Goal: Ask a question: Seek information or help from site administrators or community

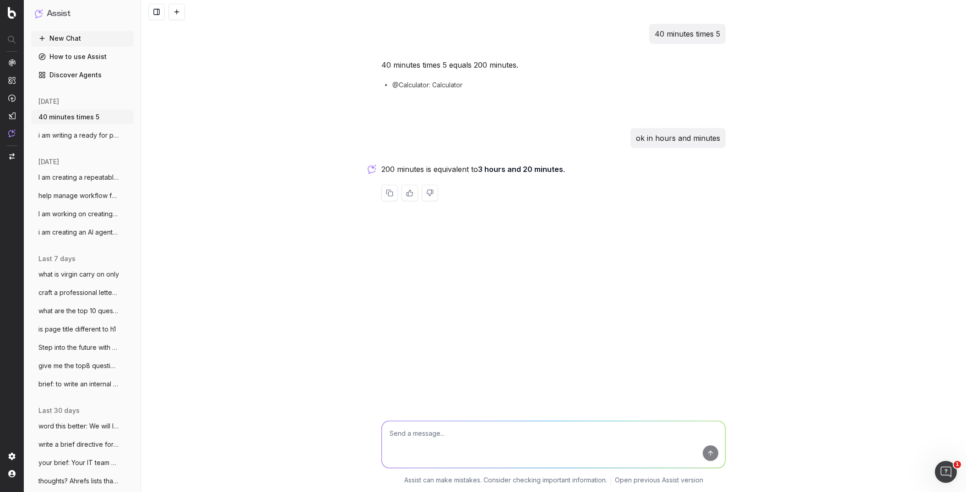
click at [176, 13] on button at bounding box center [176, 12] width 16 height 16
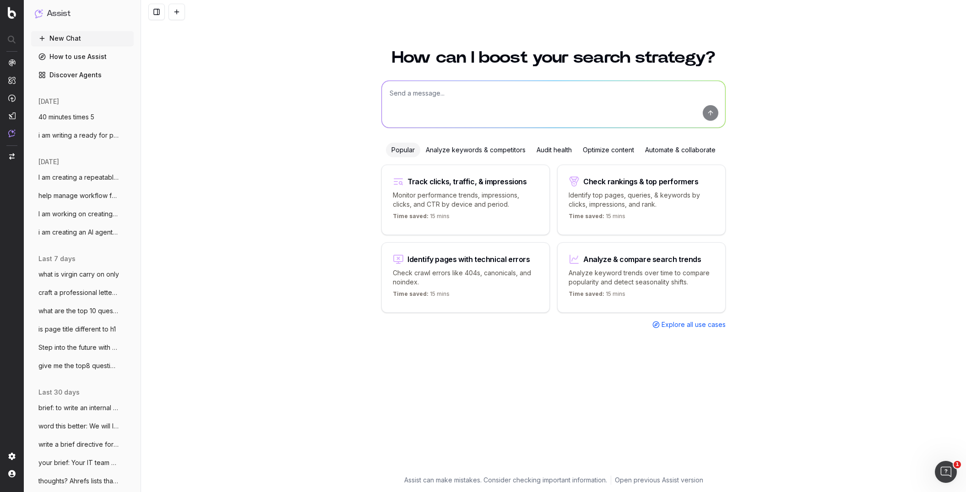
click at [409, 94] on textarea at bounding box center [553, 104] width 343 height 47
paste textarea "Write a metadescription for [PERSON_NAME] [sub-category], optimised with primar…"
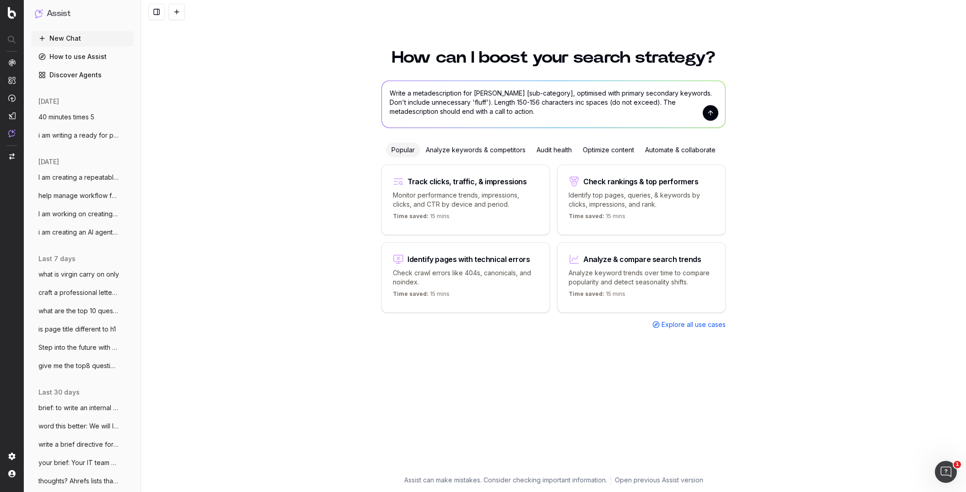
drag, startPoint x: 570, startPoint y: 91, endPoint x: 544, endPoint y: 103, distance: 29.1
click at [532, 95] on textarea "Write a metadescription for [PERSON_NAME] [sub-category], optimised with primar…" at bounding box center [553, 104] width 343 height 47
type textarea "Write a metadescription for [PERSON_NAME] [pizza ovens], optimised with primary…"
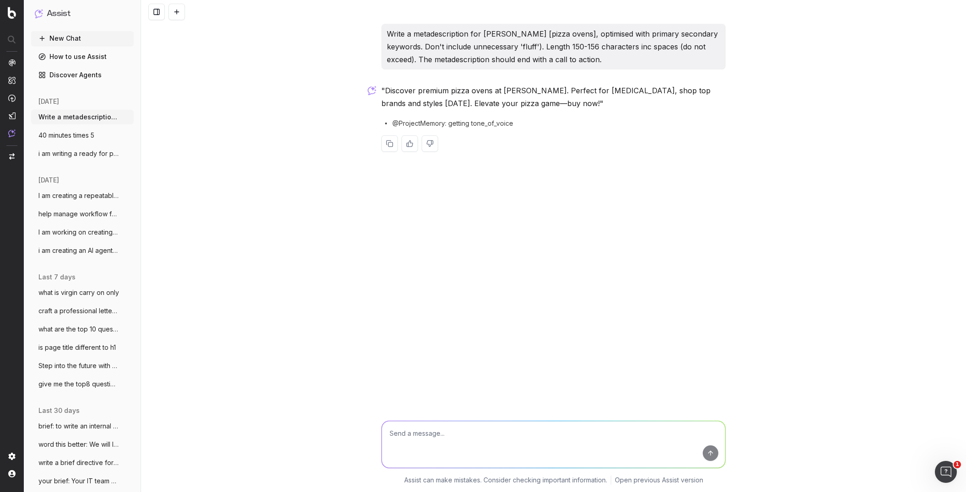
click at [444, 450] on textarea at bounding box center [553, 445] width 343 height 47
type textarea "where is secondary keywords?"
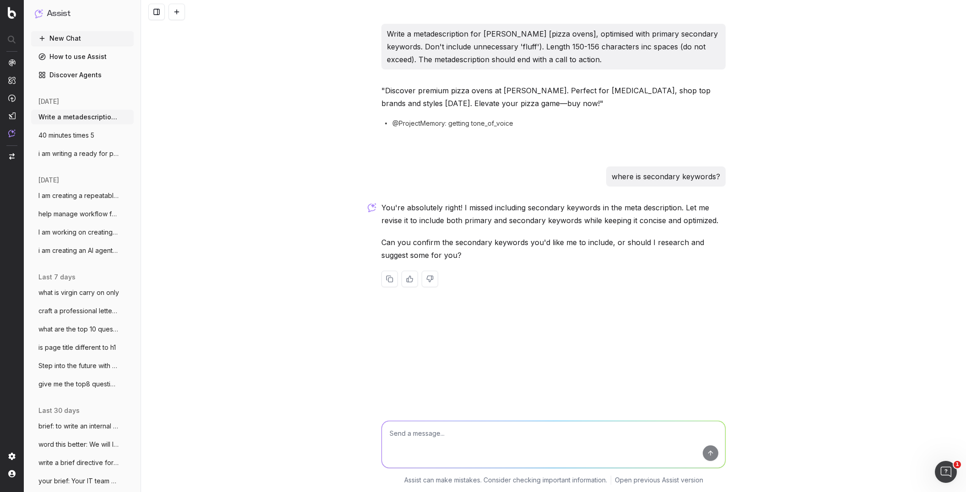
click at [610, 222] on p "You're absolutely right! I missed including secondary keywords in the meta desc…" at bounding box center [553, 214] width 344 height 26
drag, startPoint x: 565, startPoint y: 158, endPoint x: 538, endPoint y: 180, distance: 35.1
click at [564, 158] on div "Write a metadescription for [PERSON_NAME] [pizza ovens], optimised with primary…" at bounding box center [554, 163] width 352 height 278
drag, startPoint x: 608, startPoint y: 60, endPoint x: 387, endPoint y: 31, distance: 222.9
click at [387, 31] on p "Write a metadescription for [PERSON_NAME] [pizza ovens], optimised with primary…" at bounding box center [553, 46] width 333 height 38
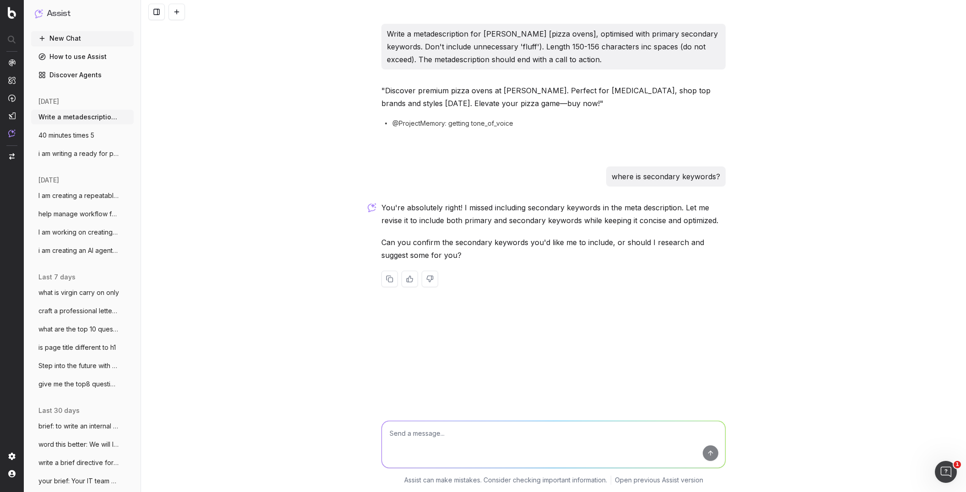
copy p "Write a metadescription for [PERSON_NAME] [pizza ovens], optimised with primary…"
click at [401, 437] on textarea at bounding box center [553, 445] width 343 height 47
paste textarea "Write a metadescription for Harvey Norman’s [pizza ovens], optimised with prima…"
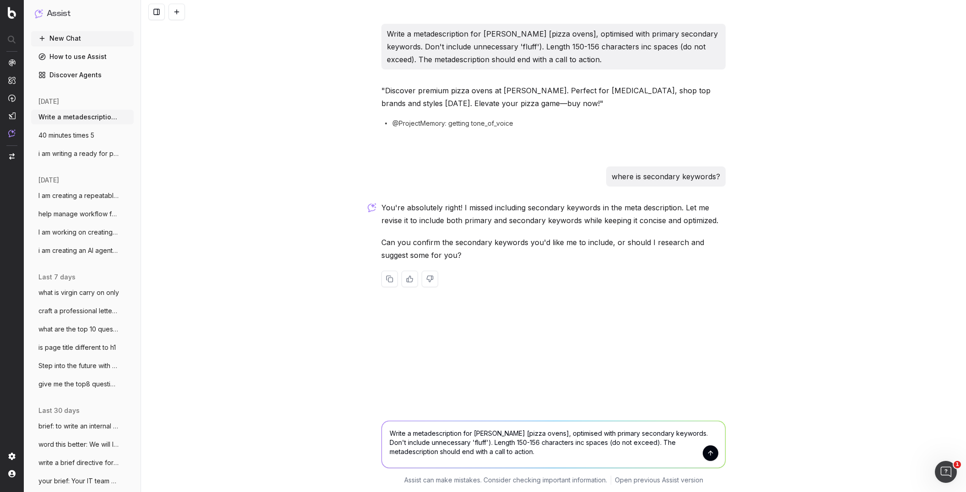
drag, startPoint x: 630, startPoint y: 457, endPoint x: 645, endPoint y: 451, distance: 16.4
click at [632, 457] on textarea "Write a metadescription for Harvey Norman’s [pizza ovens], optimised with prima…" at bounding box center [553, 445] width 343 height 47
drag, startPoint x: 541, startPoint y: 453, endPoint x: 382, endPoint y: 428, distance: 160.9
click at [384, 429] on textarea "Write a metadescription for Harvey Norman’s [pizza ovens], optimised with prima…" at bounding box center [553, 445] width 343 height 47
paste textarea "sub-category], optimised with primary secondary keywords [include]. Don't inclu…"
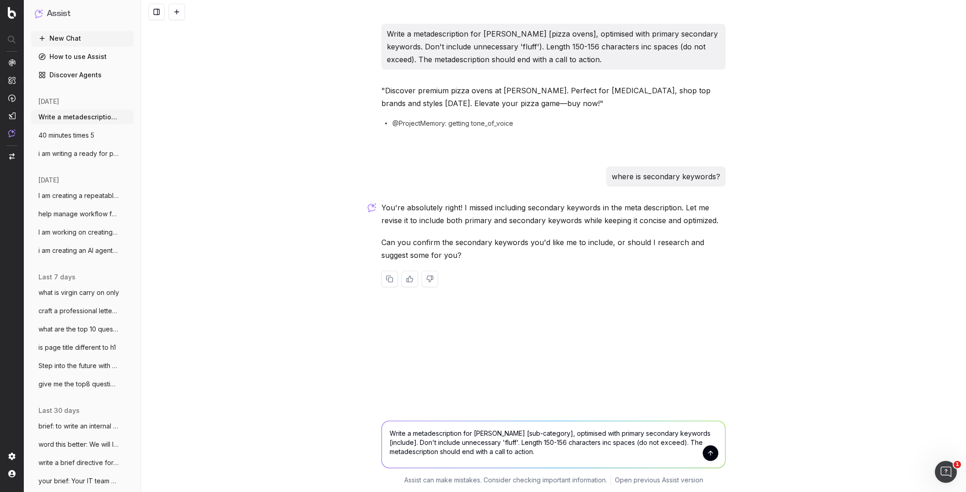
drag, startPoint x: 570, startPoint y: 433, endPoint x: 530, endPoint y: 433, distance: 39.4
click at [530, 433] on textarea "Write a metadescription for Harvey Norman’s [sub-category], optimised with prim…" at bounding box center [553, 445] width 343 height 47
drag, startPoint x: 413, startPoint y: 444, endPoint x: 393, endPoint y: 445, distance: 20.2
click at [392, 444] on textarea "Write a metadescription for Harvey Norman’s [pizza ovens], optimised with prima…" at bounding box center [553, 445] width 343 height 47
click at [596, 453] on textarea "Write a metadescription for Harvey Norman’s [pizza ovens], optimised with prima…" at bounding box center [553, 445] width 343 height 47
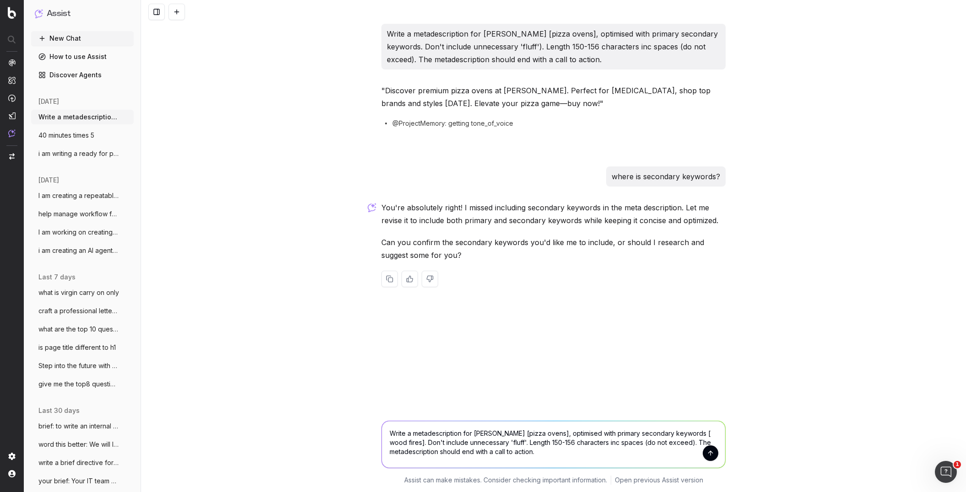
click at [419, 444] on textarea "Write a metadescription for Harvey Norman’s [pizza ovens], optimised with prima…" at bounding box center [553, 445] width 343 height 47
type textarea "Write a metadescription for Harvey Norman’s [pizza ovens], optimised with prima…"
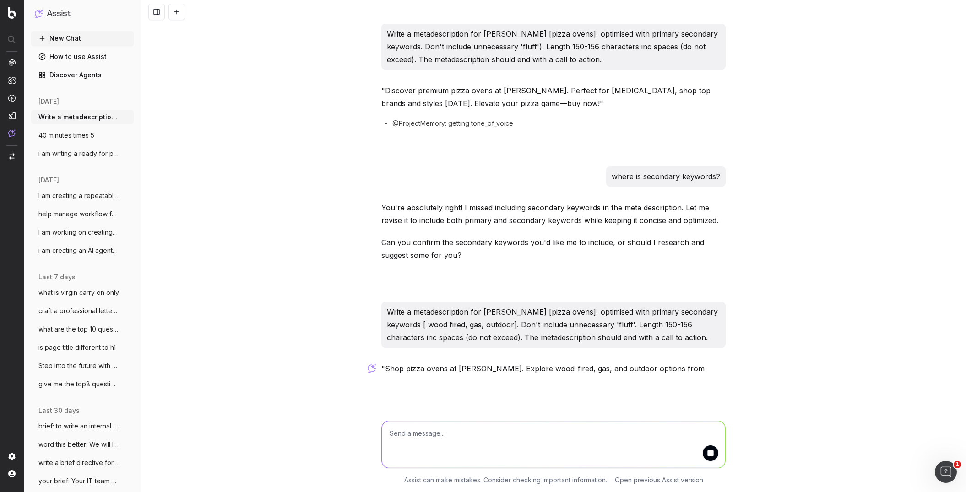
scroll to position [17, 0]
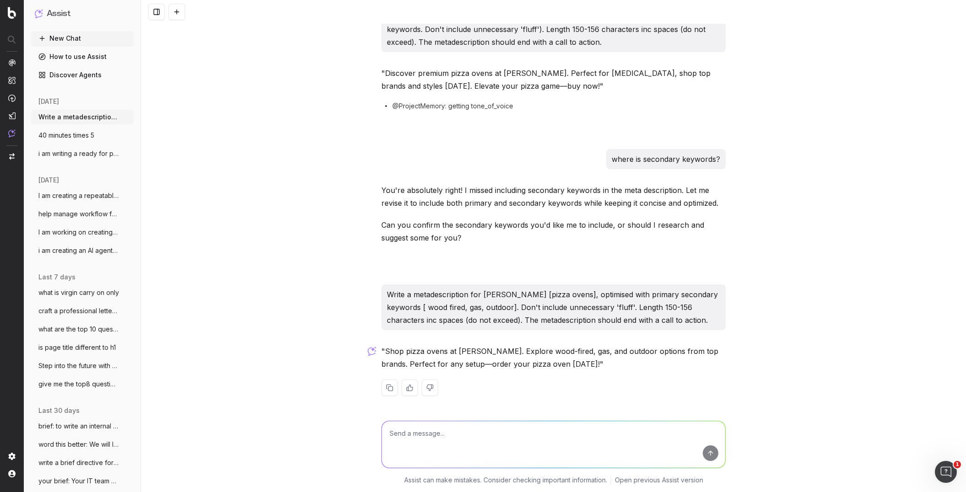
click at [594, 372] on div ""Shop pizza ovens at Harvey Norman. Explore wood-fired, gas, and outdoor option…" at bounding box center [553, 378] width 344 height 66
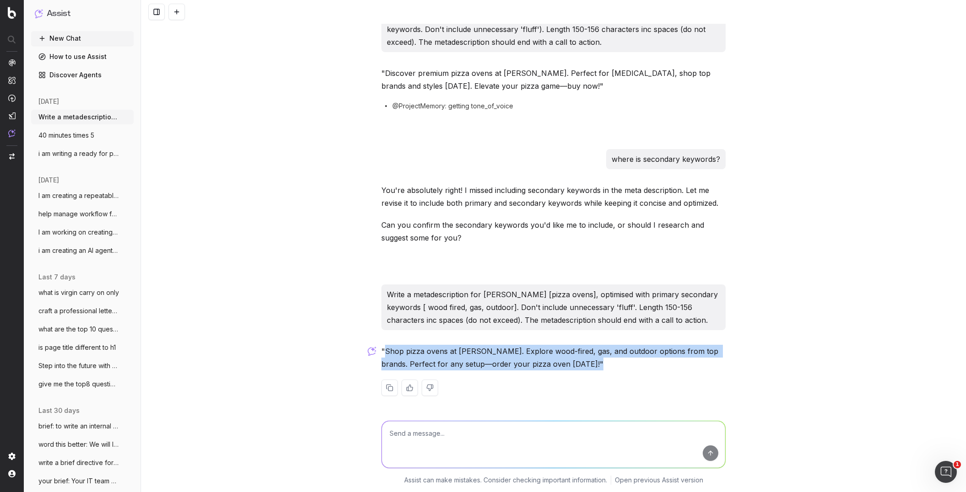
drag, startPoint x: 386, startPoint y: 351, endPoint x: 589, endPoint y: 373, distance: 203.5
click at [589, 373] on div ""Shop pizza ovens at Harvey Norman. Explore wood-fired, gas, and outdoor option…" at bounding box center [553, 378] width 344 height 66
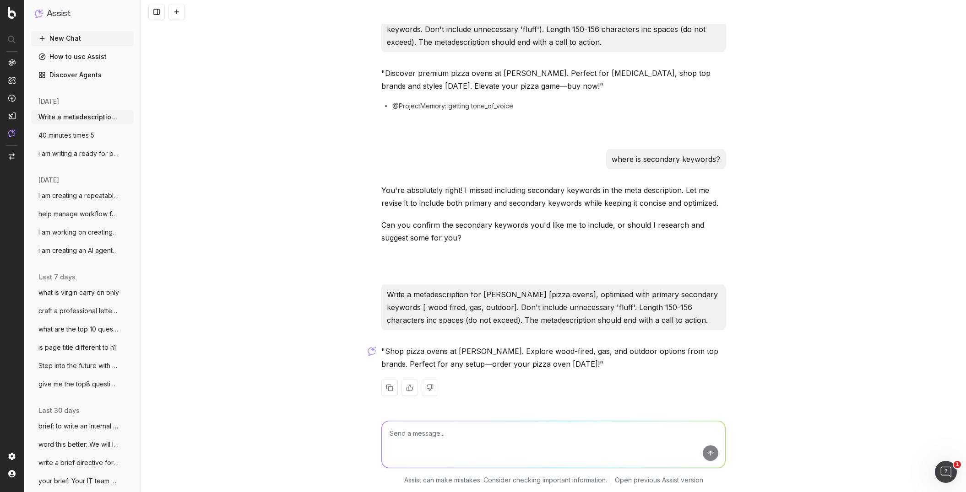
click at [411, 440] on textarea at bounding box center [553, 445] width 343 height 47
type textarea "is it necessary to day the primaty keyword twice?"
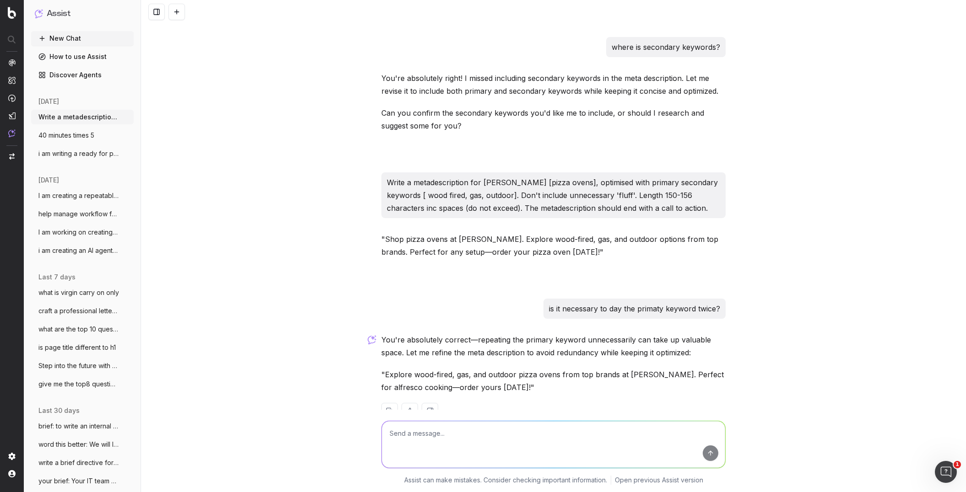
scroll to position [127, 0]
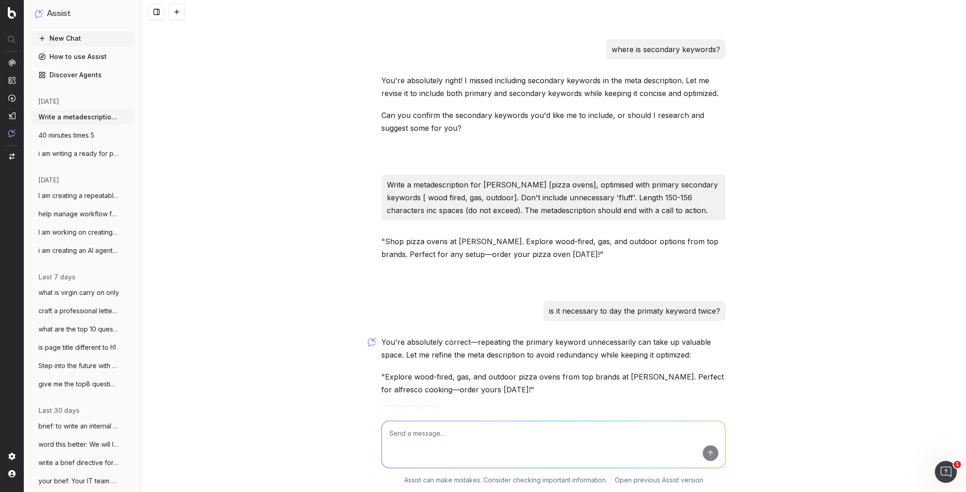
click at [566, 389] on p ""Explore wood-fired, gas, and outdoor pizza ovens from top brands at Harvey Nor…" at bounding box center [553, 384] width 344 height 26
click at [441, 379] on p ""Explore wood-fired, gas, and outdoor pizza ovens from top brands at Harvey Nor…" at bounding box center [553, 384] width 344 height 26
click at [399, 376] on p ""Explore wood-fired, gas, and outdoor pizza ovens from top brands at Harvey Nor…" at bounding box center [553, 384] width 344 height 26
click at [179, 14] on button at bounding box center [176, 12] width 16 height 16
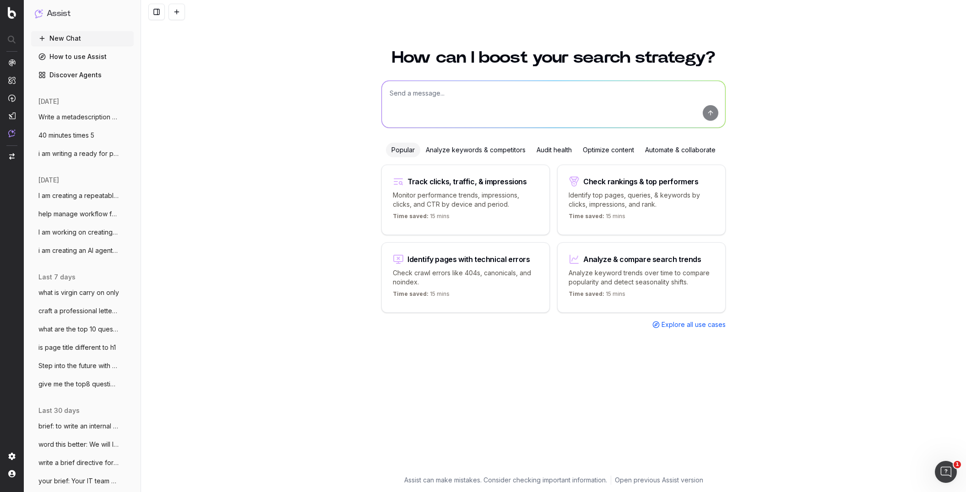
click at [411, 101] on textarea at bounding box center [553, 104] width 343 height 47
paste textarea "Write a lively and engaging metadescription for Harvey Norman’s [sub-category],…"
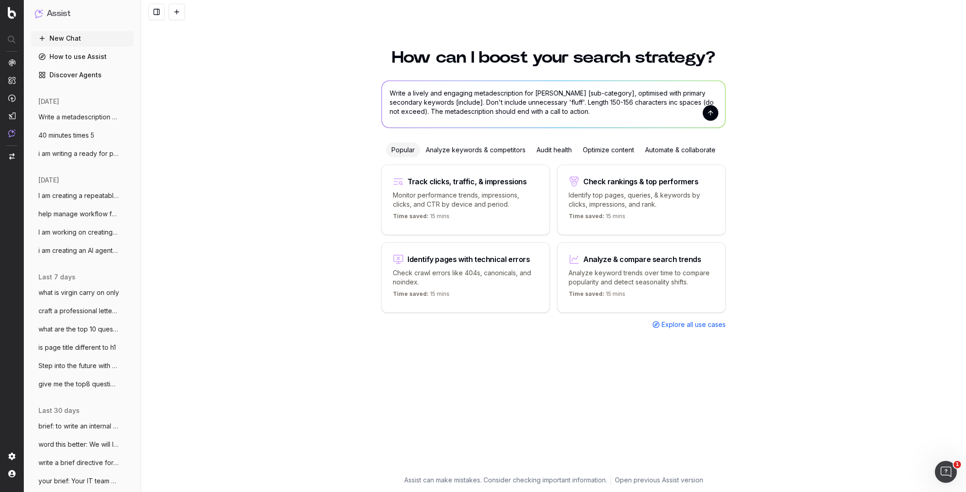
drag, startPoint x: 477, startPoint y: 104, endPoint x: 485, endPoint y: 120, distance: 18.0
click at [456, 104] on textarea "Write a lively and engaging metadescription for Harvey Norman’s [sub-category],…" at bounding box center [553, 104] width 343 height 47
type textarea "Write a lively and engaging metadescription for Harvey Norman’s [sub-category],…"
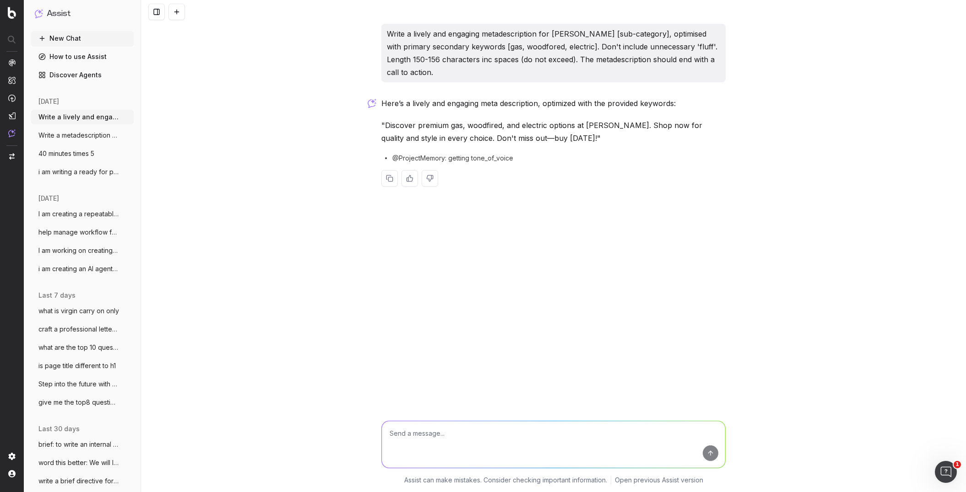
paste textarea "Write a lively, edgy and engaging meta description for Harvey Norman’s [sub-cat…"
type textarea "Write a lively, edgy and engaging meta description for Harvey Norman’s [sub-cat…"
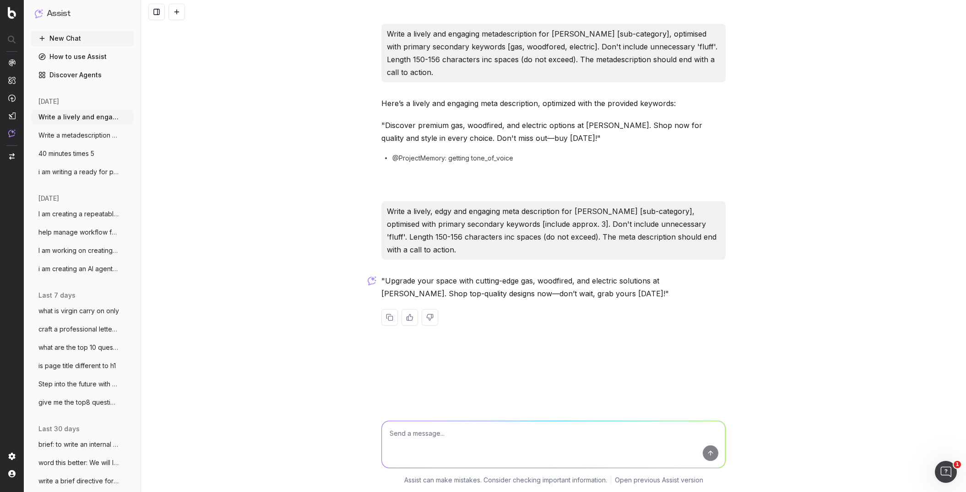
click at [77, 39] on button "New Chat" at bounding box center [82, 38] width 103 height 15
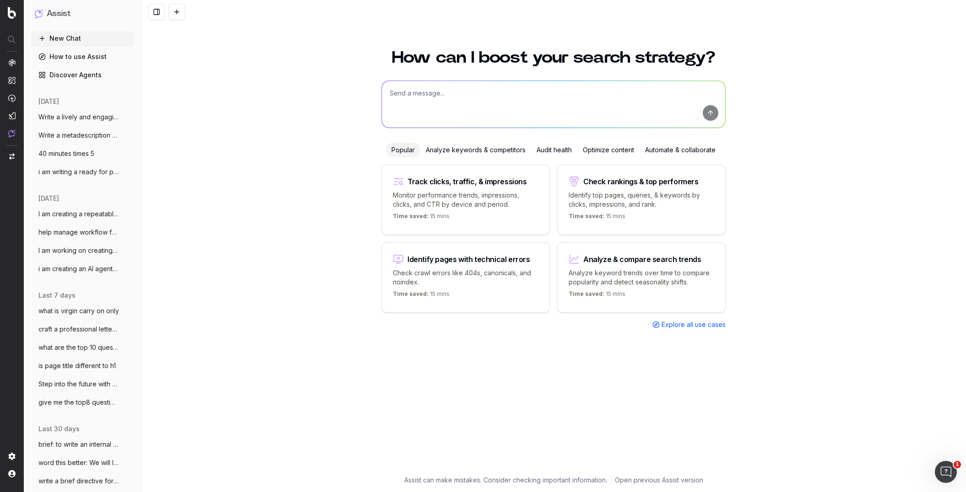
click at [404, 98] on textarea at bounding box center [553, 104] width 343 height 47
paste textarea "Write a lively, witty and engaging meta description for Harvey Norman’s [sub-ca…"
type textarea "Write a lively, witty and engaging meta description for Harvey Norman’s [sub-ca…"
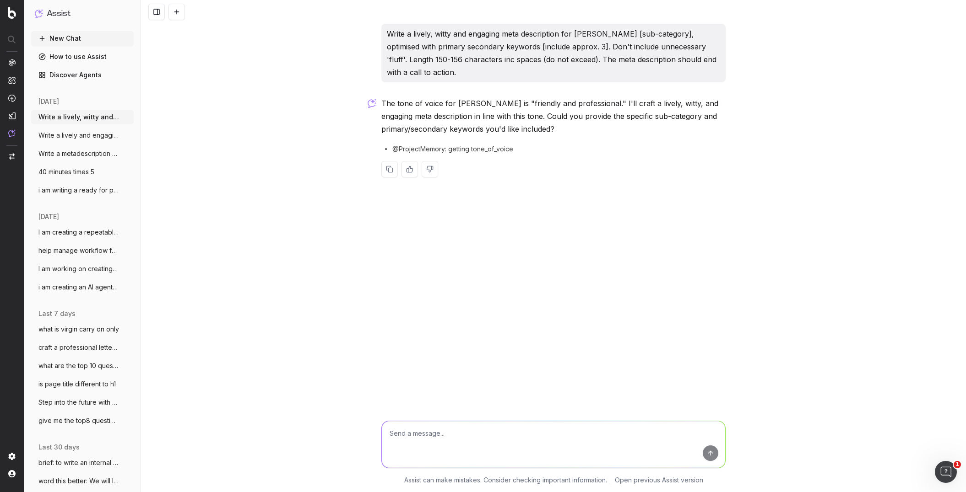
click at [400, 432] on textarea at bounding box center [553, 445] width 343 height 47
type textarea "pizza oven wood fired, electric, gas"
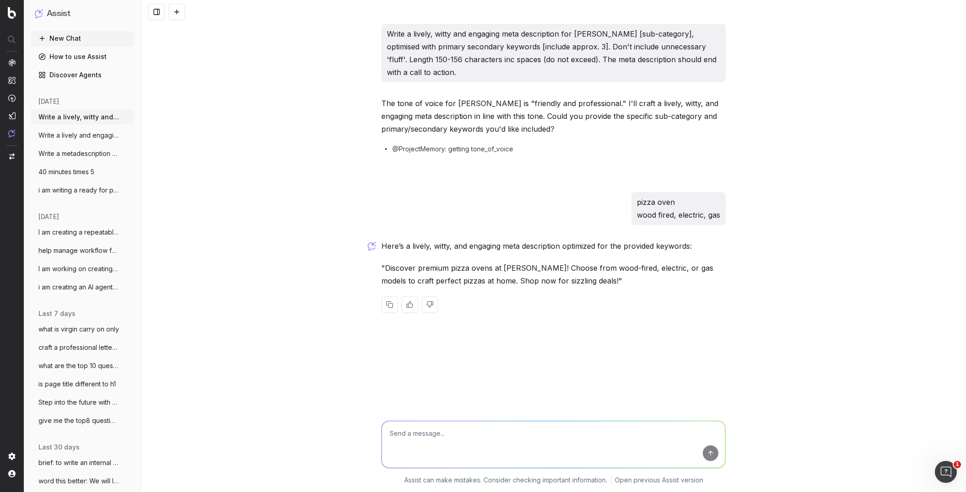
drag, startPoint x: 612, startPoint y: 332, endPoint x: 547, endPoint y: 302, distance: 71.9
click at [612, 332] on div "Write a lively, witty and engaging meta description for Harvey Norman’s [sub-ca…" at bounding box center [553, 246] width 825 height 492
click at [380, 285] on div "Write a lively, witty and engaging meta description for Harvey Norman’s [sub-ca…" at bounding box center [554, 176] width 352 height 304
click at [424, 437] on textarea at bounding box center [553, 445] width 343 height 47
click at [445, 434] on textarea "enhance this promt to ensure that when listing models or brands" at bounding box center [553, 445] width 343 height 47
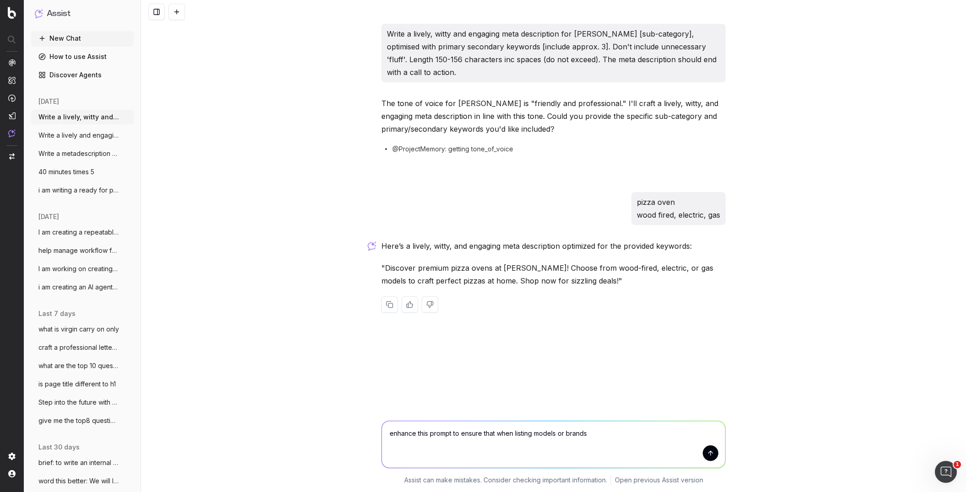
click at [594, 434] on textarea "enhance this prompt to ensure that when listing models or brands" at bounding box center [553, 445] width 343 height 47
type textarea "enhance this prompt to ensure that when listing models or brands or types. -thi…"
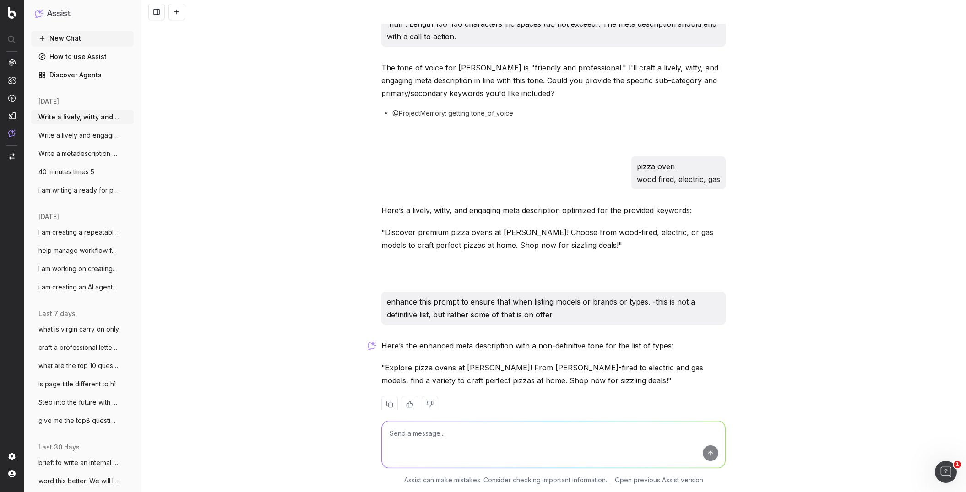
scroll to position [35, 0]
drag, startPoint x: 536, startPoint y: 392, endPoint x: 444, endPoint y: 370, distance: 95.4
click at [536, 392] on div "Here’s the enhanced meta description with a non-definitive tone for the list of…" at bounding box center [553, 384] width 344 height 88
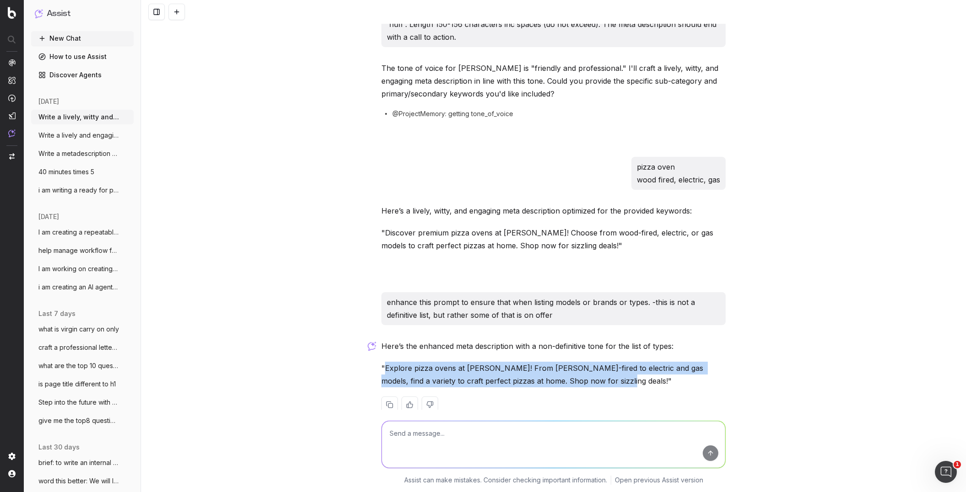
drag, startPoint x: 384, startPoint y: 368, endPoint x: 589, endPoint y: 380, distance: 204.5
click at [589, 380] on p ""Explore pizza ovens at Harvey Norman! From wood-fired to electric and gas mode…" at bounding box center [553, 375] width 344 height 26
copy p "Explore pizza ovens at Harvey Norman! From wood-fired to electric and gas model…"
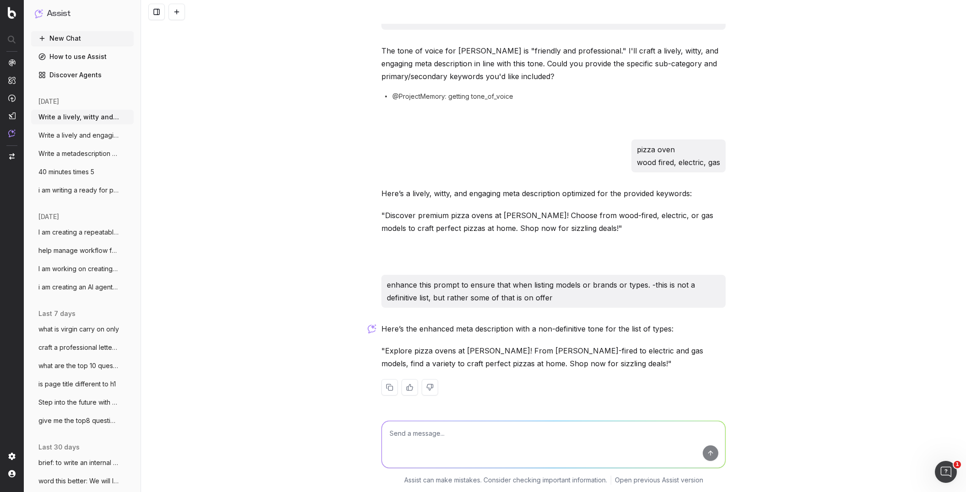
click at [557, 298] on p "enhance this prompt to ensure that when listing models or brands or types. -thi…" at bounding box center [553, 292] width 333 height 26
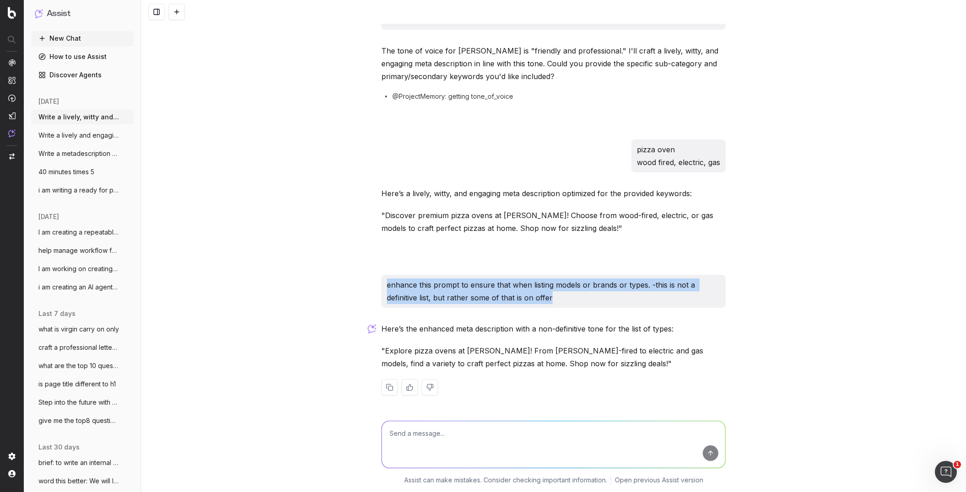
drag, startPoint x: 534, startPoint y: 297, endPoint x: 381, endPoint y: 285, distance: 153.8
click at [382, 286] on div "enhance this prompt to ensure that when listing models or brands or types. -thi…" at bounding box center [553, 291] width 344 height 33
copy p "enhance this prompt to ensure that when listing models or brands or types. -thi…"
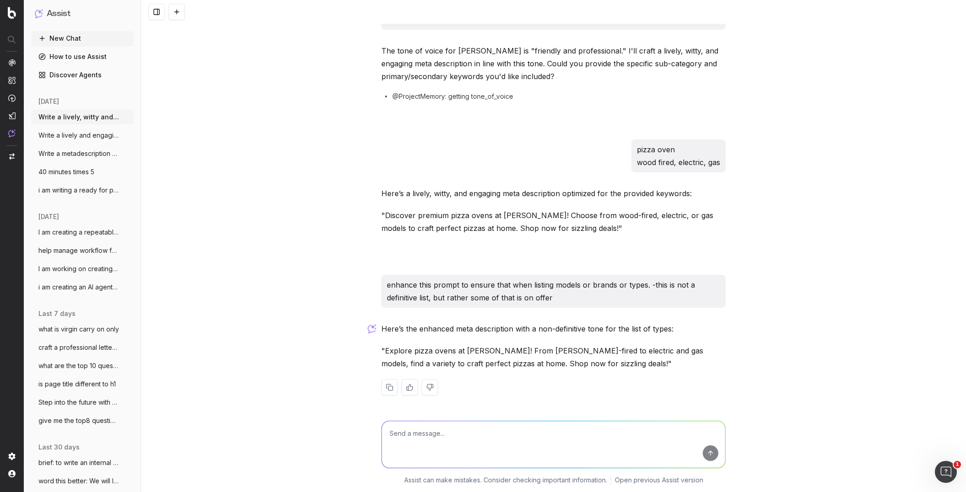
click at [421, 443] on textarea at bounding box center [553, 445] width 343 height 47
paste textarea "enhance this prompt to ensure that when listing models or brands or types. -thi…"
click at [396, 456] on textarea "enhance this prompt to ensure that when listing models or brands or types. -thi…" at bounding box center [553, 445] width 343 height 47
paste textarea "Write a lively, witty and engaging meta description for Harvey Norman’s [sub-ca…"
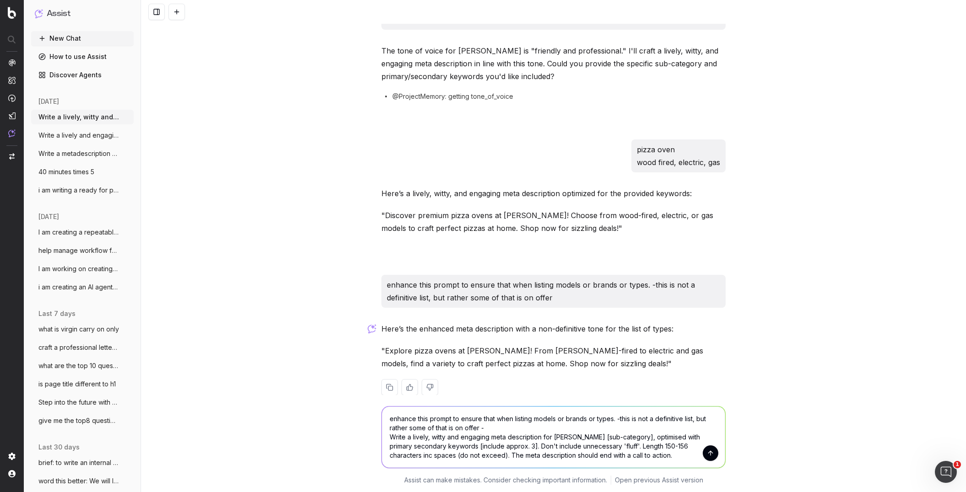
click at [463, 421] on textarea "enhance this prompt to ensure that when listing models or brands or types. -thi…" at bounding box center [553, 437] width 343 height 61
click at [462, 420] on textarea "enhance this prompt to ensure that when listing models or brands or types. -thi…" at bounding box center [553, 437] width 343 height 61
click at [587, 421] on textarea "enhance this prompt to make a more effective prompt that ensure that when listi…" at bounding box center [553, 437] width 343 height 61
type textarea "enhance this prompt to make a more effective prompt that ensures that when list…"
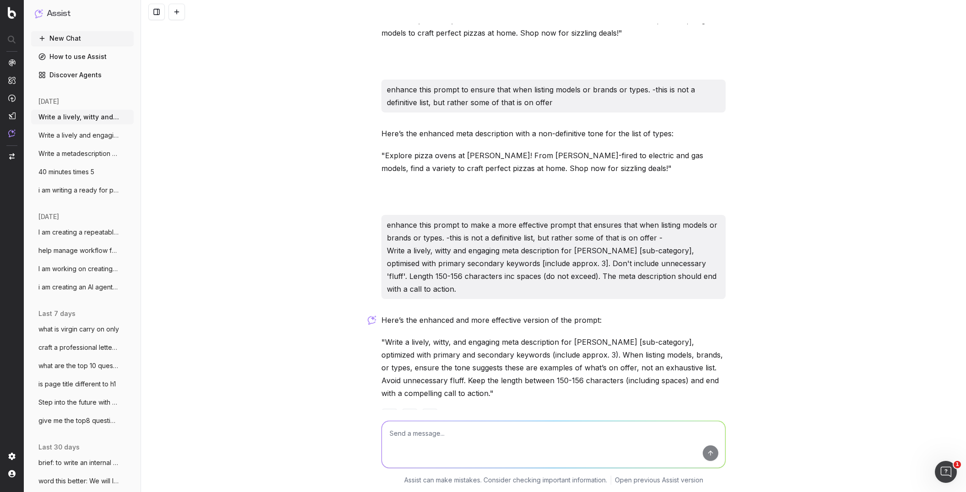
scroll to position [277, 0]
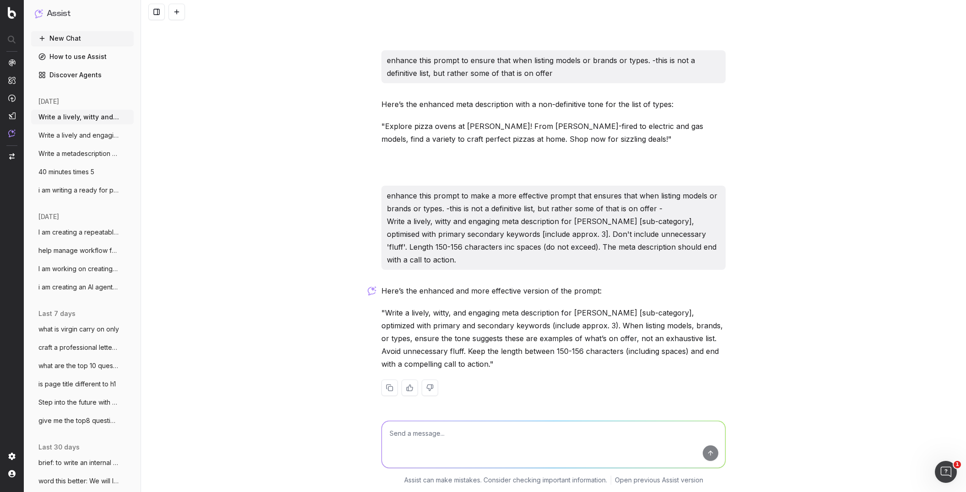
click at [484, 361] on p ""Write a lively, witty, and engaging meta description for Harvey Norman’s [sub-…" at bounding box center [553, 339] width 344 height 64
click at [395, 322] on p ""Write a lively, witty, and engaging meta description for Harvey Norman’s [sub-…" at bounding box center [553, 339] width 344 height 64
drag, startPoint x: 385, startPoint y: 313, endPoint x: 489, endPoint y: 368, distance: 117.5
click at [489, 368] on p ""Write a lively, witty, and engaging meta description for Harvey Norman’s [sub-…" at bounding box center [553, 339] width 344 height 64
copy p "Write a lively, witty, and engaging meta description for Harvey Norman’s [sub-c…"
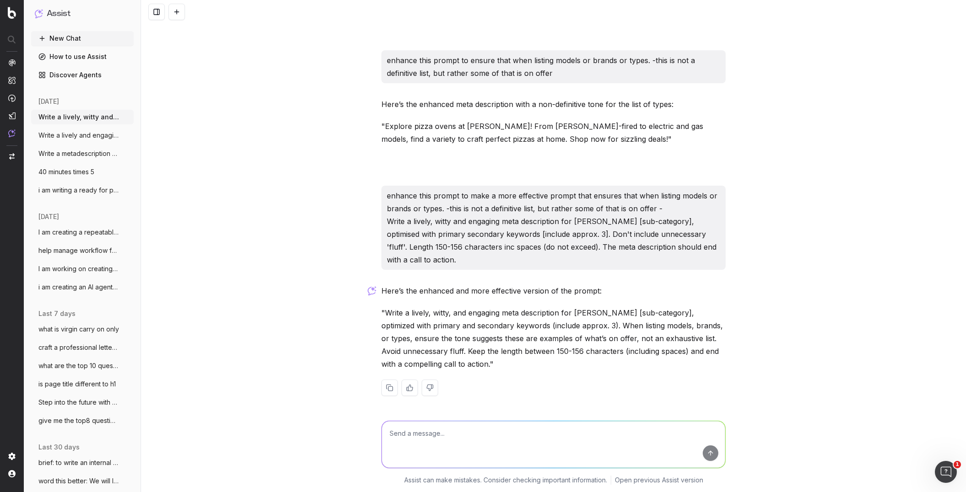
click at [442, 435] on textarea at bounding box center [553, 445] width 343 height 47
paste textarea "Headline: Up to 55 characters (with spaces), Top Five FAQs: 650-700 words,"
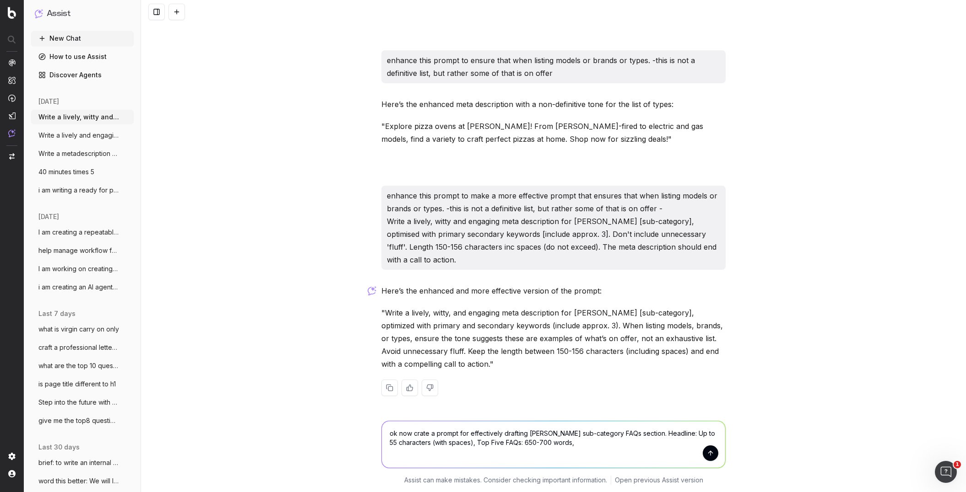
click at [419, 435] on textarea "ok now crate a prompt for effectively drafting Harvey NOrmans sub-category FAQs…" at bounding box center [553, 445] width 343 height 47
click at [589, 444] on textarea "ok now create a prompt for effectively drafting Harvey NOrmans sub-category FAQ…" at bounding box center [553, 445] width 343 height 47
paste textarea "Use British Australian spelling and a conversational, warm, and witty tone. Pos…"
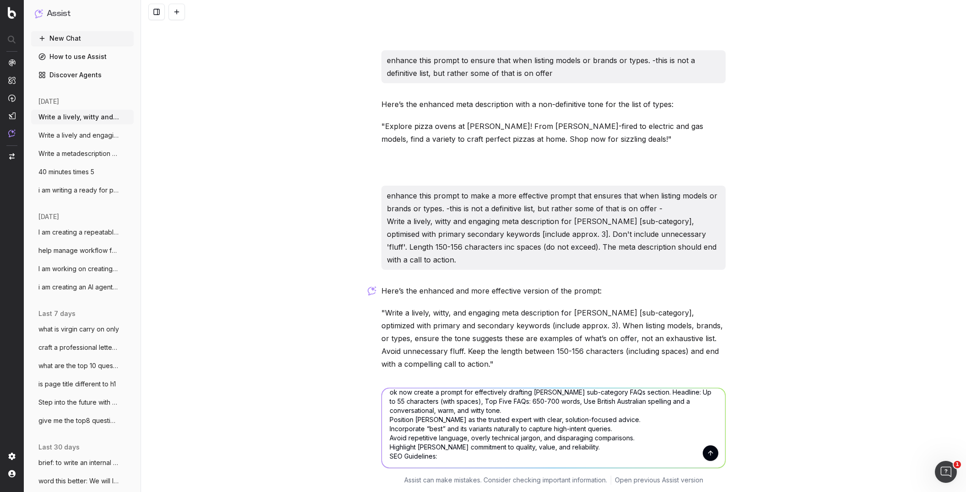
scroll to position [0, 0]
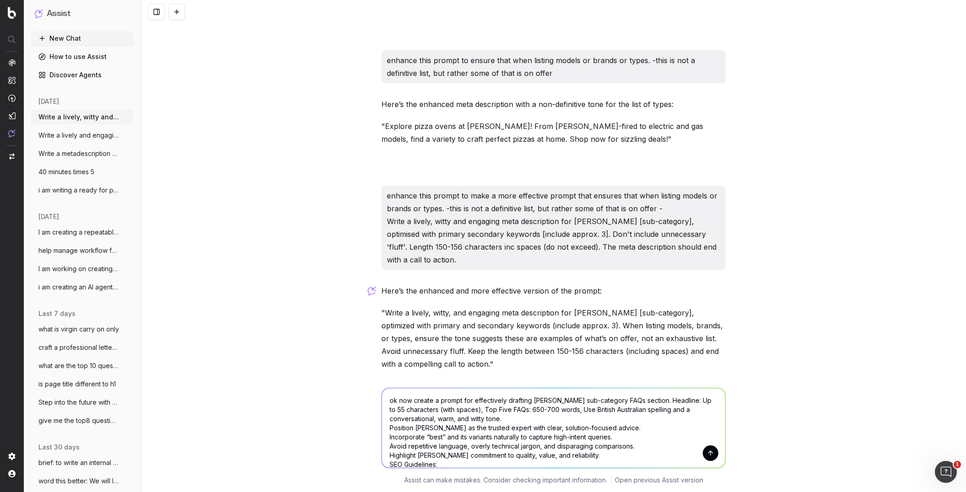
click at [691, 410] on textarea "ok now create a prompt for effectively drafting Harvey NOrmans sub-category FAQ…" at bounding box center [553, 429] width 343 height 80
type textarea "ok now create a prompt for effectively drafting Harvey NOrmans sub-category FAQ…"
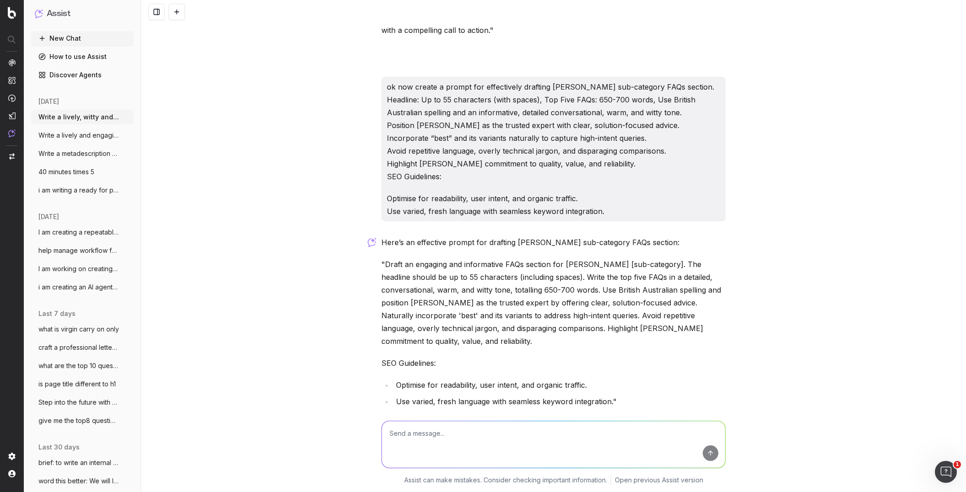
scroll to position [649, 0]
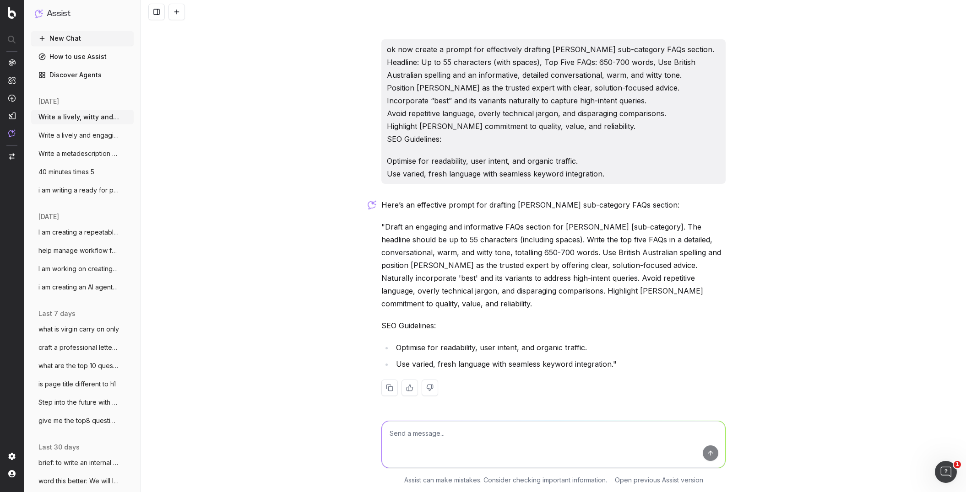
click at [620, 364] on li "Use varied, fresh language with seamless keyword integration."" at bounding box center [559, 364] width 332 height 13
click at [616, 363] on li "Use varied, fresh language with seamless keyword integration."" at bounding box center [559, 364] width 332 height 13
click at [615, 364] on li "Use varied, fresh language with seamless keyword integration."" at bounding box center [559, 364] width 332 height 13
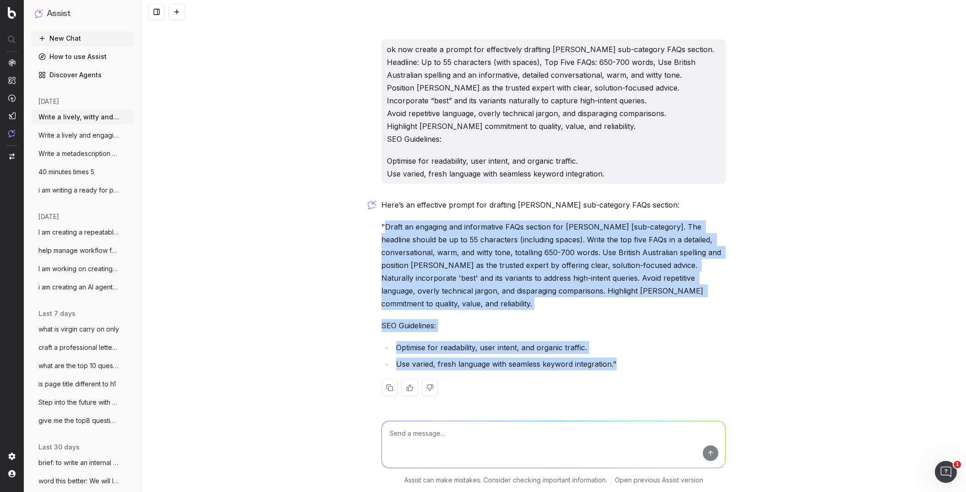
drag, startPoint x: 547, startPoint y: 360, endPoint x: 385, endPoint y: 227, distance: 209.4
click at [385, 227] on div "Here’s an effective prompt for drafting Harvey Norman’s sub-category FAQs secti…" at bounding box center [553, 305] width 344 height 212
copy div "Draft an engaging and informative FAQs section for Harvey Norman’s [sub-categor…"
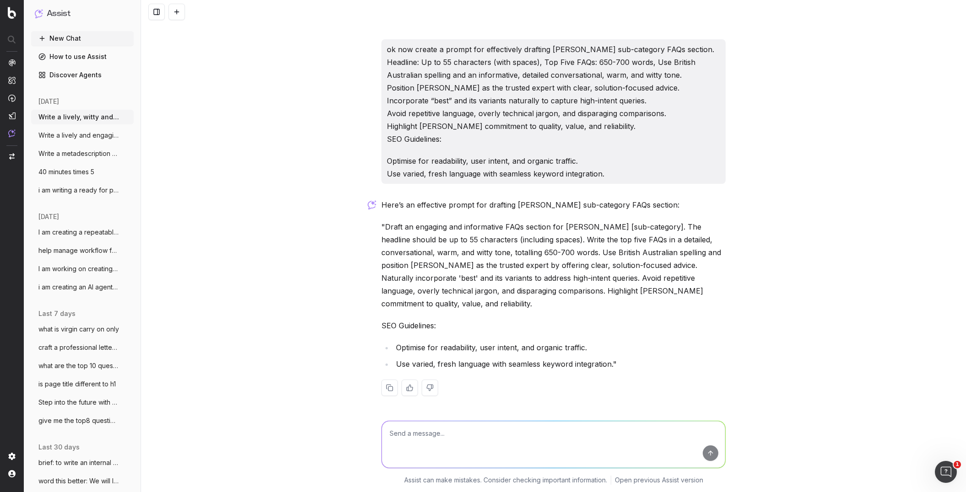
click at [402, 437] on textarea at bounding box center [553, 445] width 343 height 47
paste textarea "Draft an engaging and informative FAQs section for Harvey Norman’s [sub-categor…"
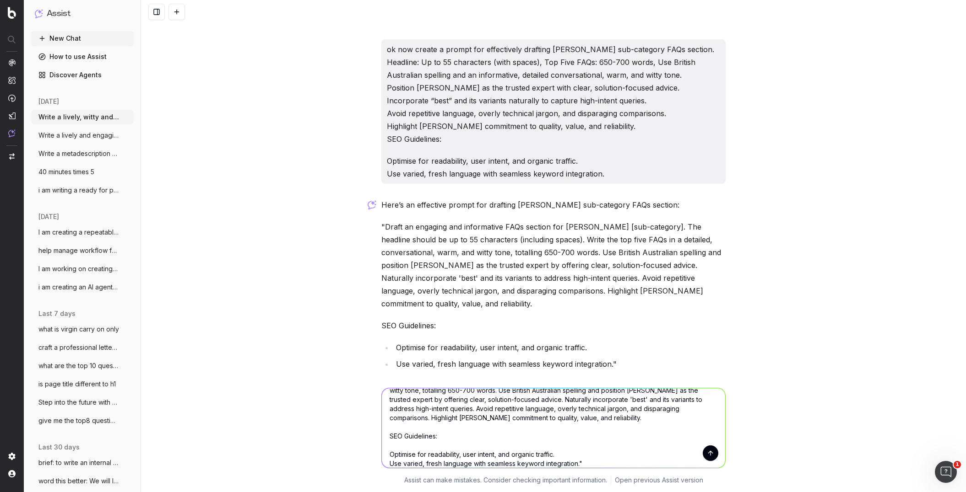
scroll to position [0, 0]
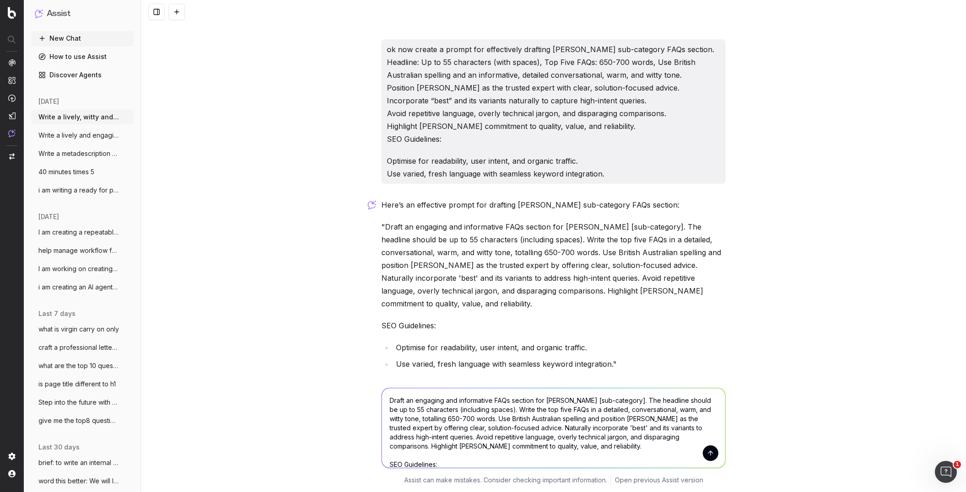
click at [515, 411] on textarea "Draft an engaging and informative FAQs section for Harvey Norman’s [sub-categor…" at bounding box center [553, 429] width 343 height 80
click at [646, 402] on textarea "Draft an engaging and informative FAQs section for Harvey Norman’s [sub-categor…" at bounding box center [553, 429] width 343 height 80
click at [605, 402] on textarea "Draft an engaging and informative FAQs section for Harvey Norman’s [sub-categor…" at bounding box center [553, 429] width 343 height 80
click at [602, 400] on textarea "Draft an engaging and informative FAQs section for Harvey Norman’s [sub-categor…" at bounding box center [553, 429] width 343 height 80
click at [398, 410] on textarea "Draft an engaging and informative FAQs section for Harvey Norman’s (sub-categor…" at bounding box center [553, 429] width 343 height 80
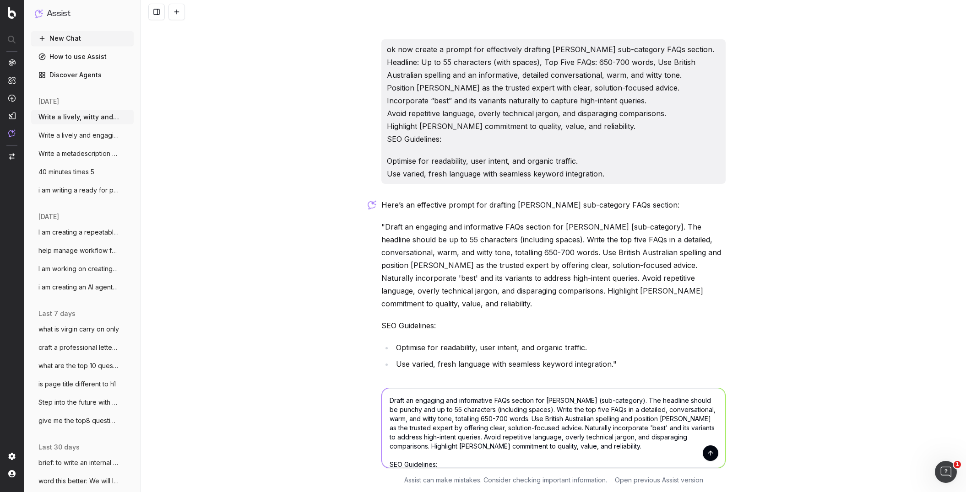
click at [714, 401] on textarea "Draft an engaging and informative FAQs section for Harvey Norman’s (sub-categor…" at bounding box center [553, 429] width 343 height 80
click at [522, 408] on textarea "Draft an engaging and informative FAQs section for Harvey Norman’s (sub-categor…" at bounding box center [553, 429] width 343 height 80
click at [598, 411] on textarea "Draft an engaging and informative FAQs section for Harvey Norman’s (sub-categor…" at bounding box center [553, 429] width 343 height 80
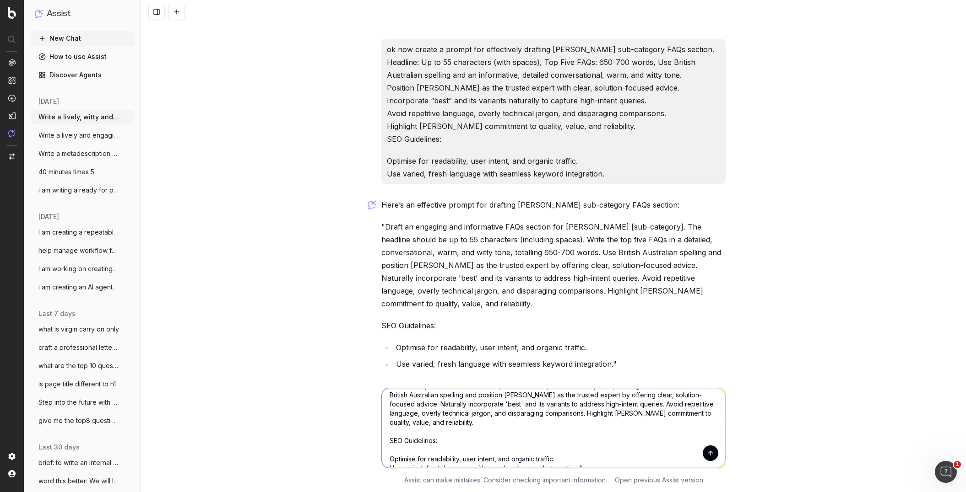
scroll to position [32, 0]
click at [389, 440] on textarea "Draft an engaging and informative FAQs section for Harvey Norman’s (sub-categor…" at bounding box center [553, 429] width 343 height 80
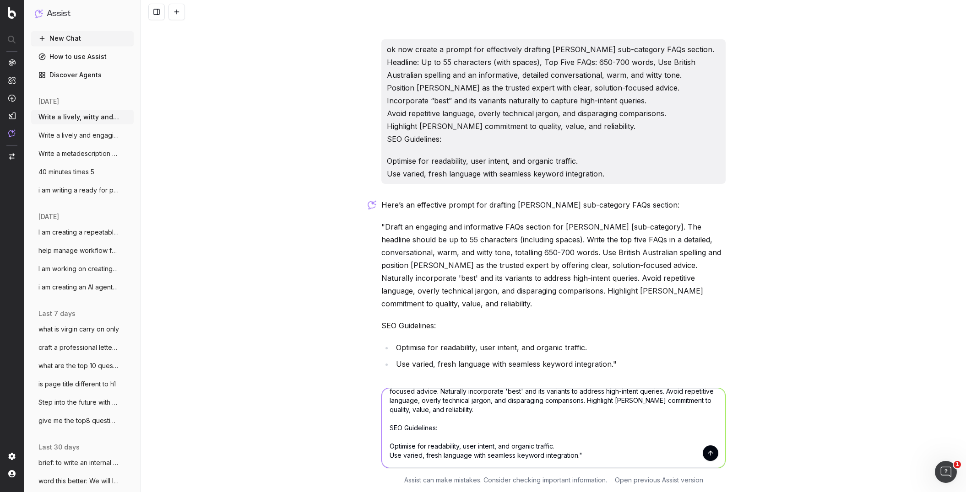
click at [389, 447] on textarea "Draft an engaging and informative FAQs section for Harvey Norman’s (sub-categor…" at bounding box center [553, 429] width 343 height 80
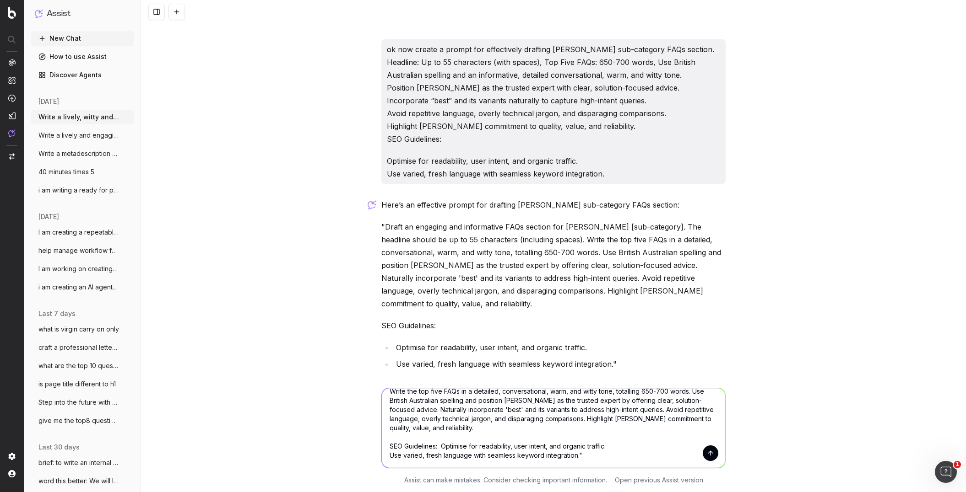
scroll to position [27, 0]
click at [391, 456] on textarea "Draft an engaging and informative FAQs section for Harvey Norman’s (sub-categor…" at bounding box center [553, 429] width 343 height 80
click at [492, 460] on textarea "Draft an engaging and informative FAQs section for Harvey Norman’s (sub-categor…" at bounding box center [553, 429] width 343 height 80
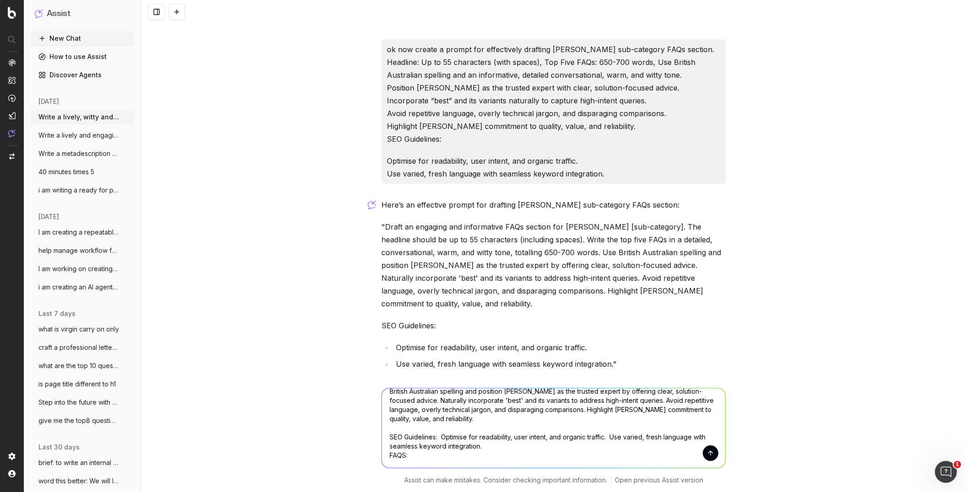
paste textarea "FAQs Is an outdoor kitchen worth it? Outdoor kitchens have become a must-have i…"
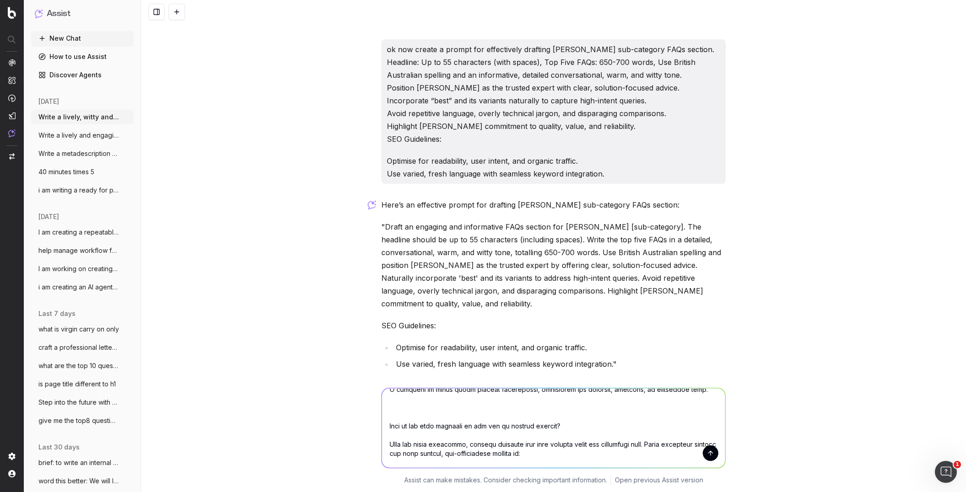
scroll to position [685, 0]
type textarea "Draft an engaging and informative FAQs section for Harvey Norman’s (sub-categor…"
click at [713, 455] on button "submit" at bounding box center [711, 454] width 16 height 16
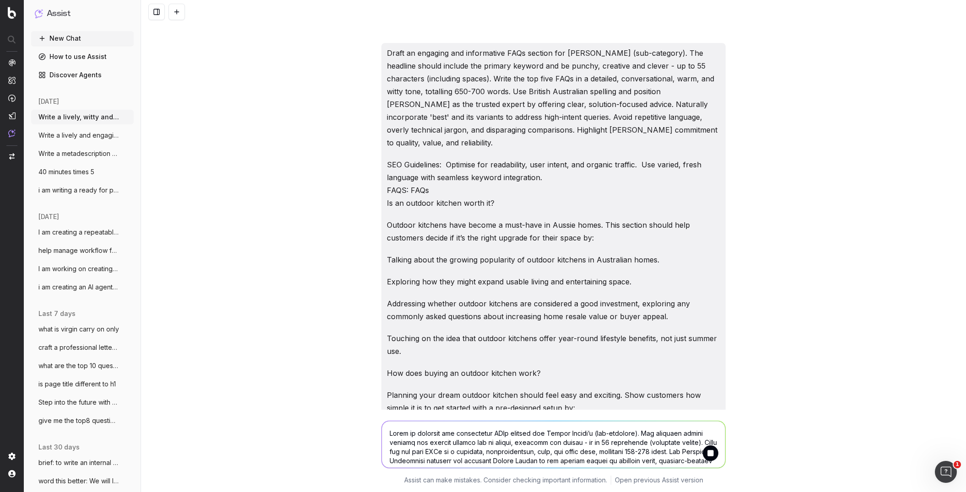
scroll to position [1020, 0]
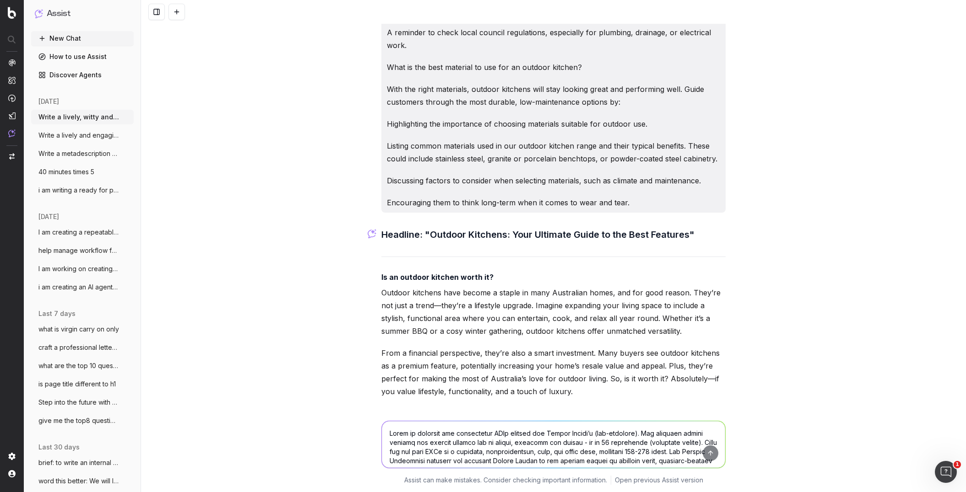
scroll to position [1836, 0]
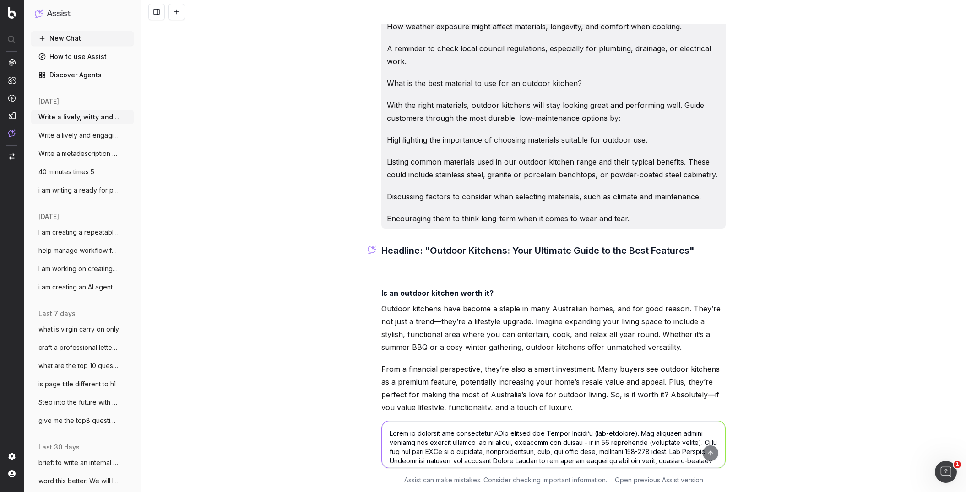
click at [633, 214] on p "Encouraging them to think long-term when it comes to wear and tear." at bounding box center [553, 218] width 333 height 13
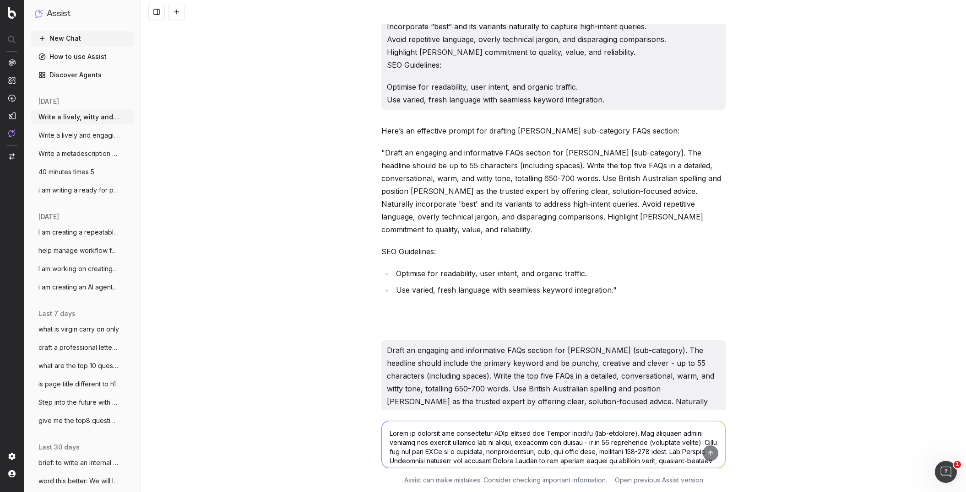
scroll to position [707, 0]
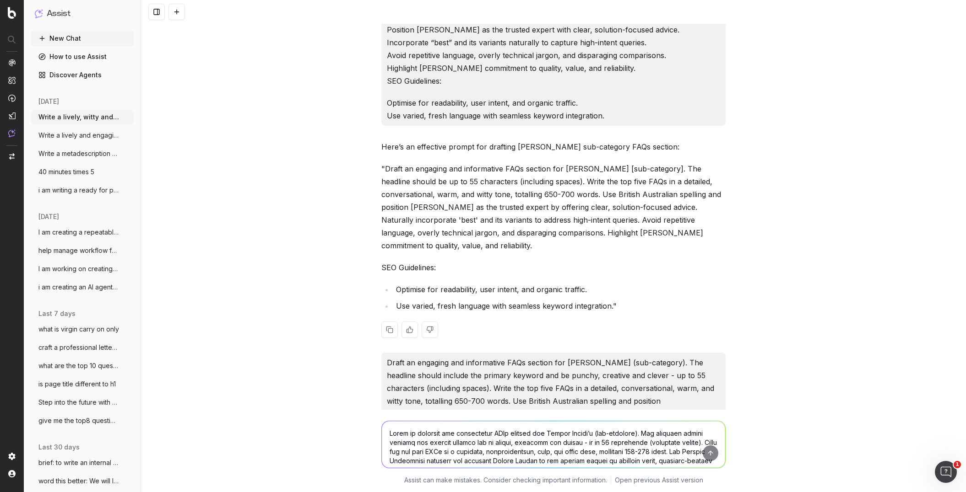
drag, startPoint x: 645, startPoint y: 220, endPoint x: 384, endPoint y: 351, distance: 292.3
copy div "Draft an engaging and informative FAQs section for Harvey Norman’s (sub-categor…"
click at [406, 433] on textarea at bounding box center [553, 445] width 343 height 47
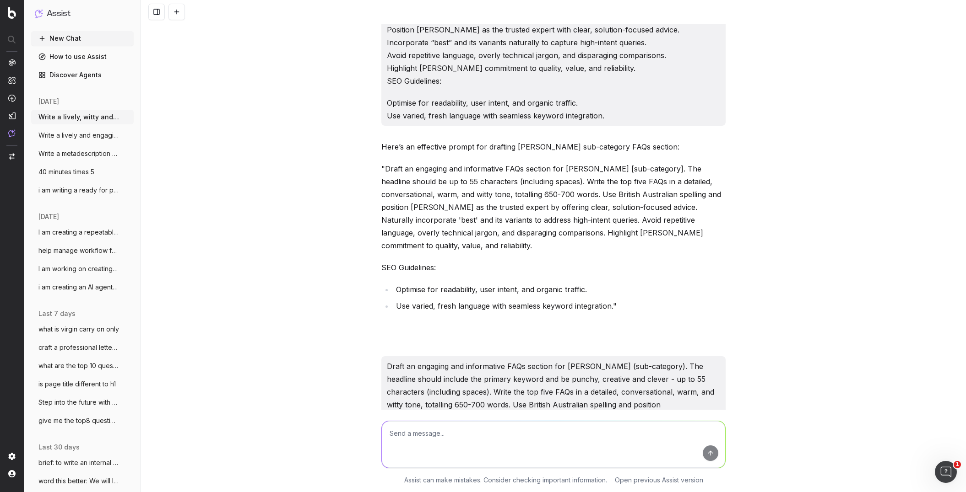
paste textarea "Draft an engaging and informative FAQs section for Harvey Norman’s (sub-categor…"
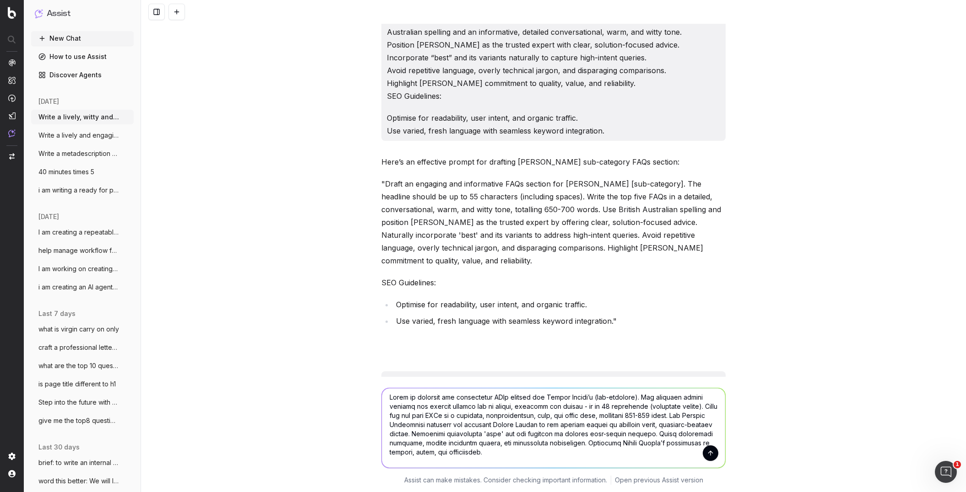
scroll to position [7, 0]
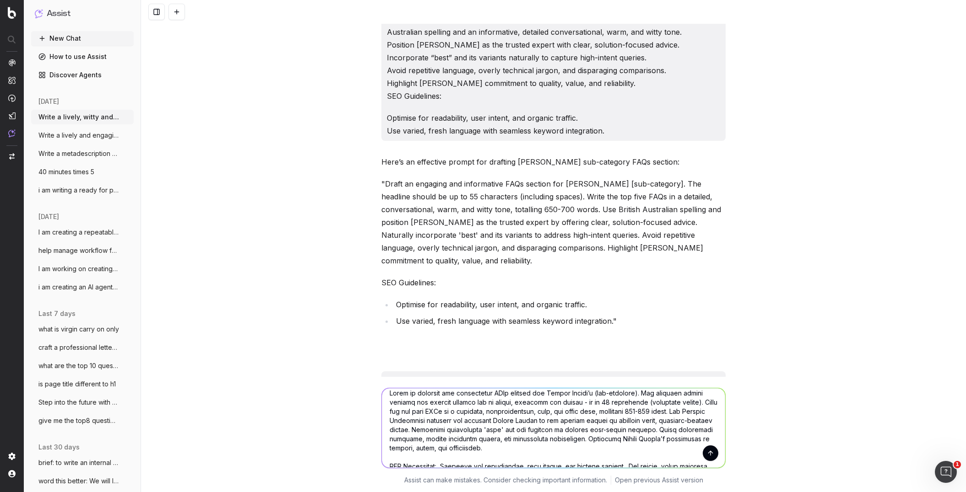
click at [692, 411] on textarea at bounding box center [553, 429] width 343 height 80
drag, startPoint x: 550, startPoint y: 401, endPoint x: 527, endPoint y: 402, distance: 22.9
click at [527, 402] on textarea at bounding box center [553, 429] width 343 height 80
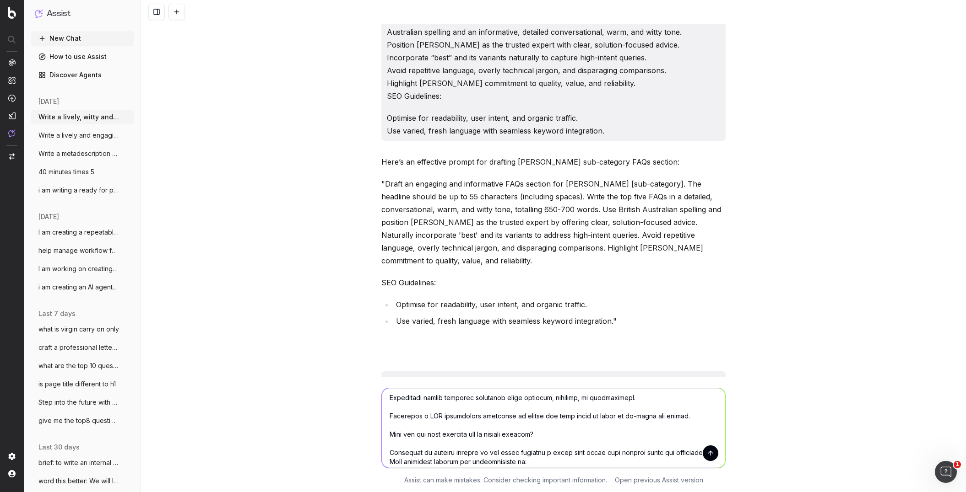
scroll to position [328, 0]
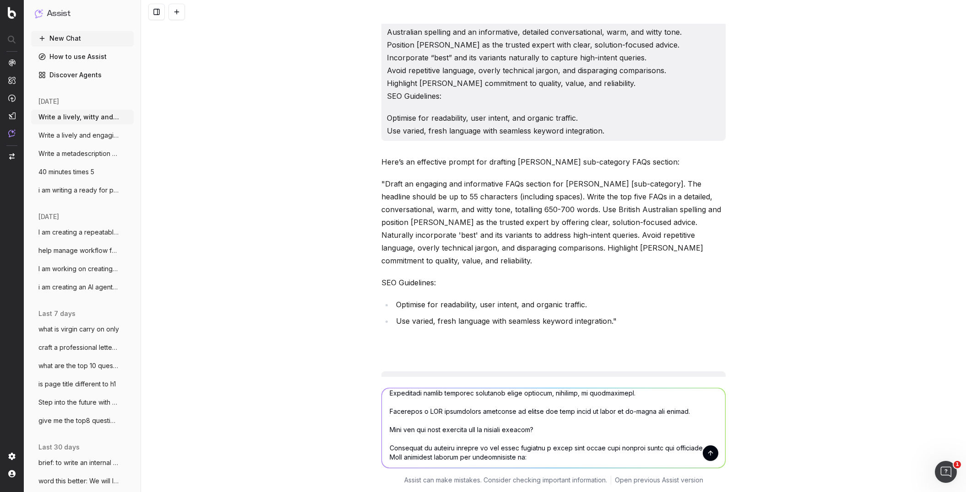
drag, startPoint x: 391, startPoint y: 416, endPoint x: 461, endPoint y: 418, distance: 70.1
click at [461, 418] on textarea at bounding box center [553, 429] width 343 height 80
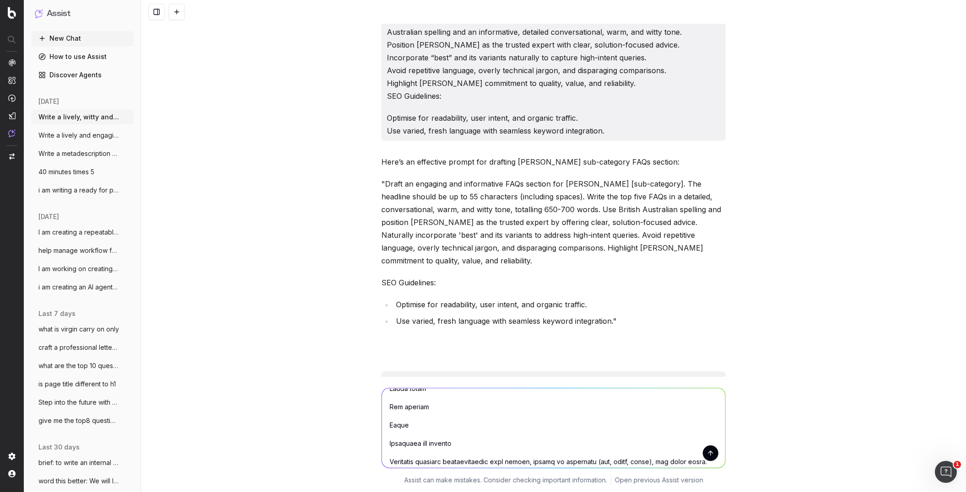
scroll to position [266, 0]
drag, startPoint x: 448, startPoint y: 418, endPoint x: 677, endPoint y: 458, distance: 232.7
click at [676, 457] on textarea at bounding box center [553, 429] width 343 height 80
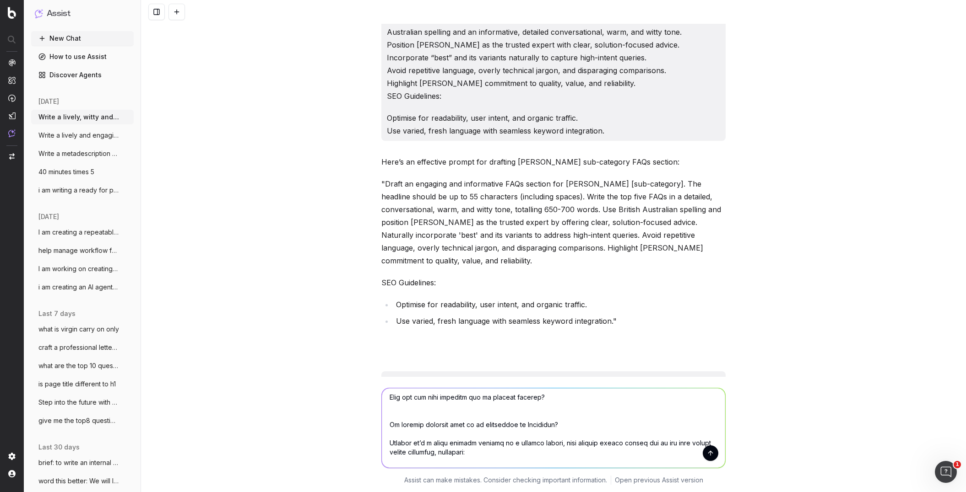
scroll to position [147, 0]
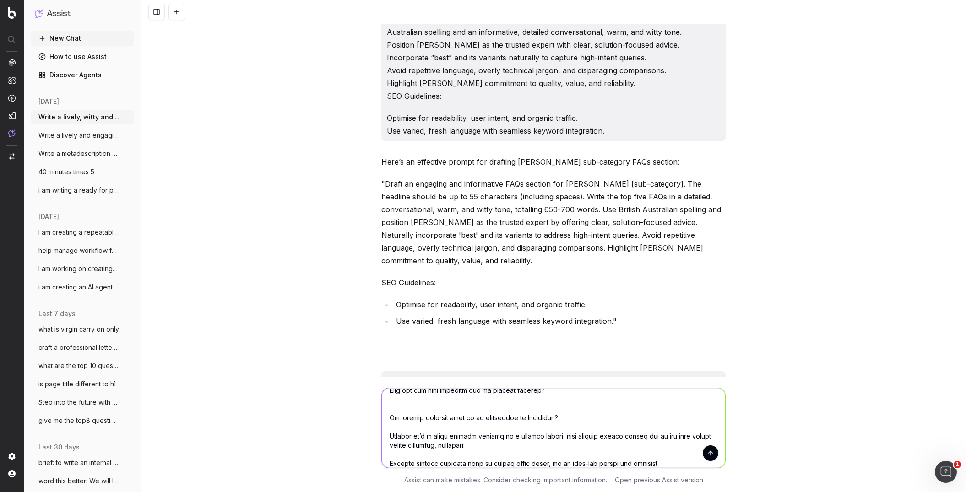
type textarea "Draft an engaging and informative FAQs section for Harvey Norman’s (sub-categor…"
click at [714, 454] on button "submit" at bounding box center [711, 454] width 16 height 16
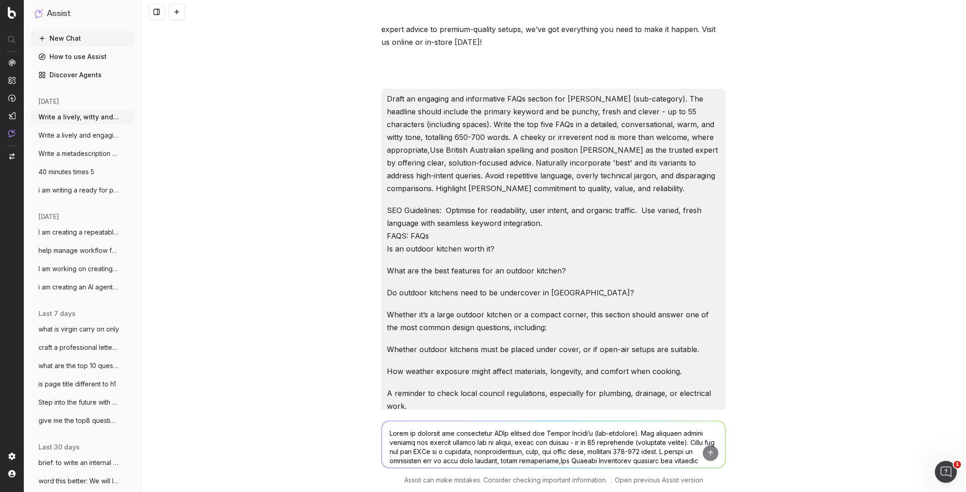
scroll to position [2919, 0]
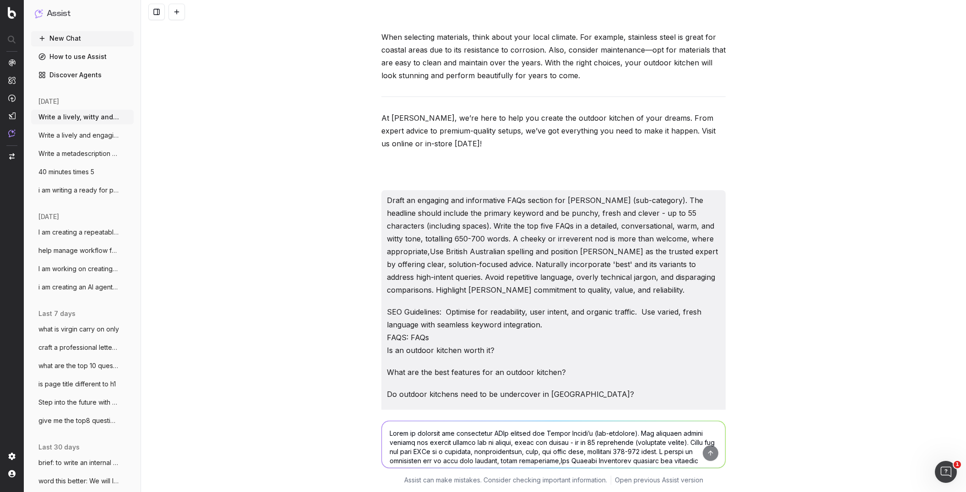
click at [583, 345] on p "SEO Guidelines: Optimise for readability, user intent, and organic traffic. Use…" at bounding box center [553, 331] width 333 height 51
drag, startPoint x: 492, startPoint y: 321, endPoint x: 496, endPoint y: 323, distance: 4.9
click at [492, 321] on p "SEO Guidelines: Optimise for readability, user intent, and organic traffic. Use…" at bounding box center [553, 331] width 333 height 51
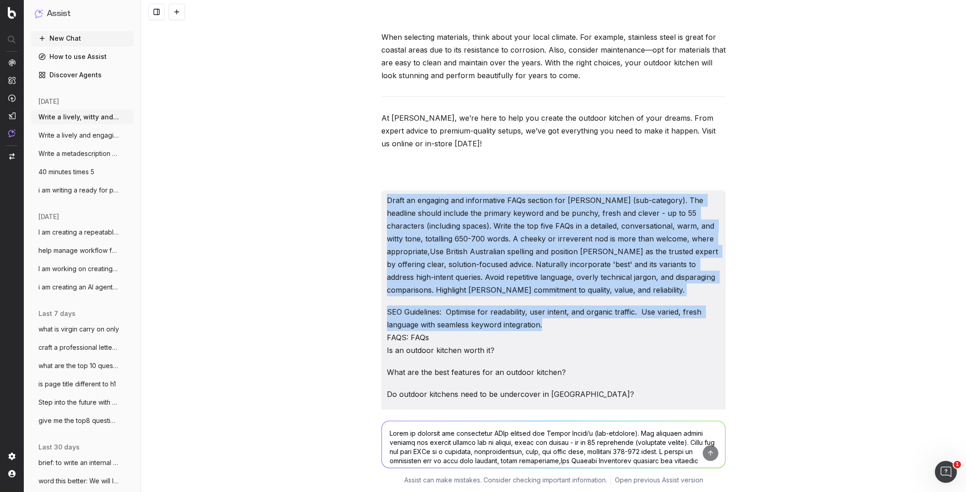
drag, startPoint x: 485, startPoint y: 302, endPoint x: 384, endPoint y: 204, distance: 140.8
click at [386, 203] on div "Draft an engaging and informative FAQs section for Harvey Norman’s (sub-categor…" at bounding box center [553, 432] width 344 height 485
copy div "Draft an engaging and informative FAQs section for Harvey Norman’s (sub-categor…"
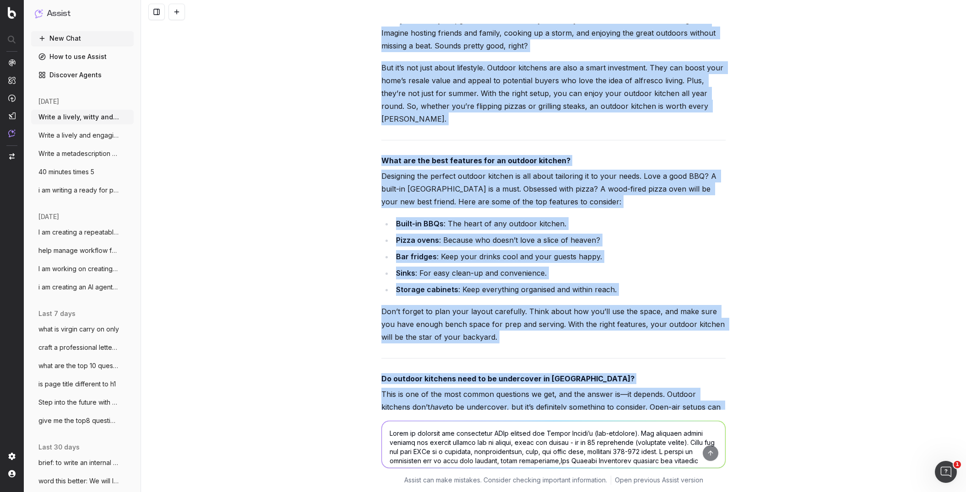
scroll to position [3502, 0]
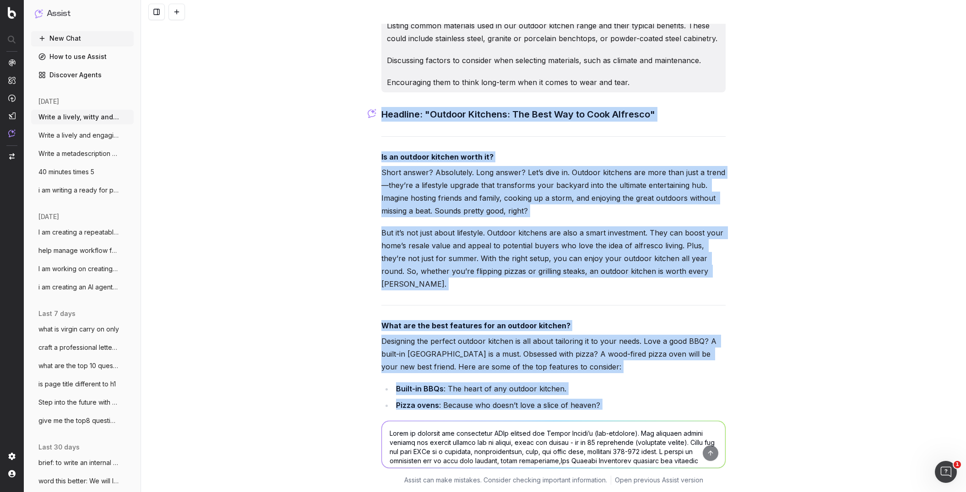
drag, startPoint x: 629, startPoint y: 364, endPoint x: 382, endPoint y: 114, distance: 351.2
copy div "Headline: "Outdoor Kitchens: The Best Way to Cook Alfresco" Is an outdoor kitch…"
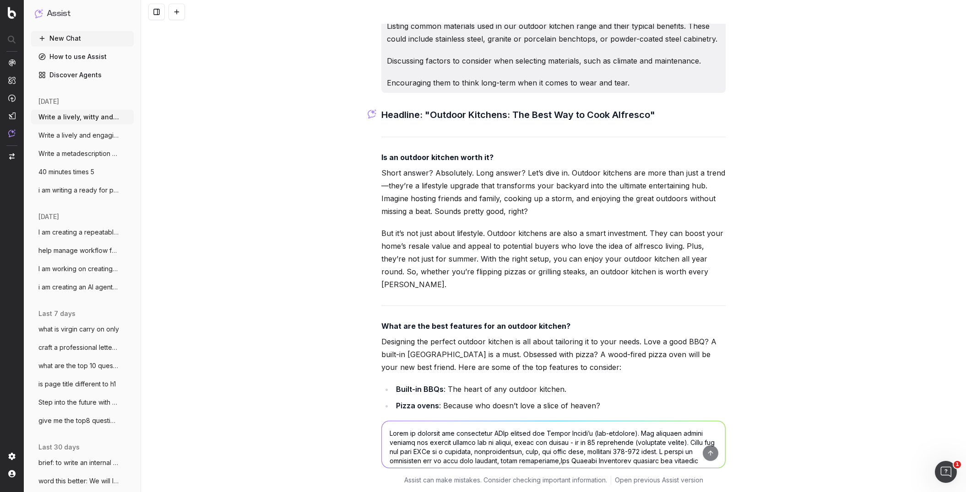
click at [411, 430] on textarea at bounding box center [553, 445] width 343 height 47
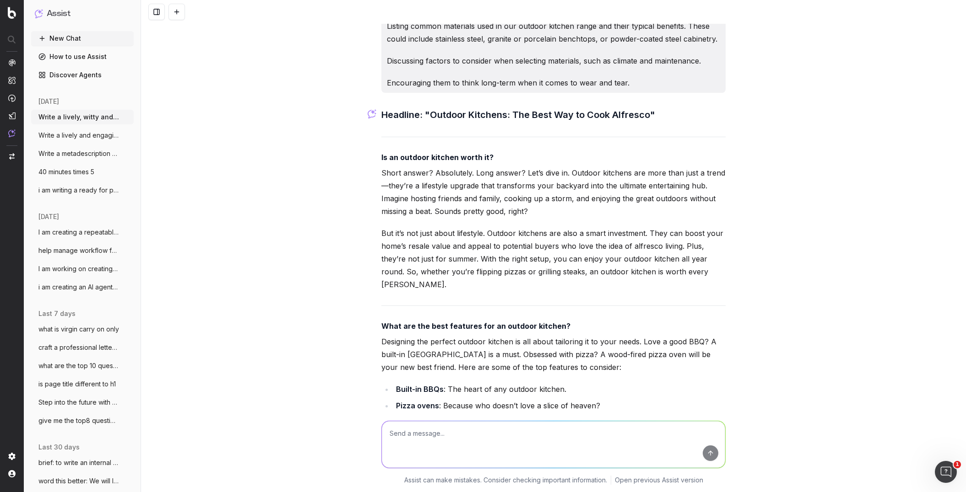
paste textarea "Headline: "Outdoor Kitchens: The Best Way to Cook Alfresco" Is an outdoor kitch…"
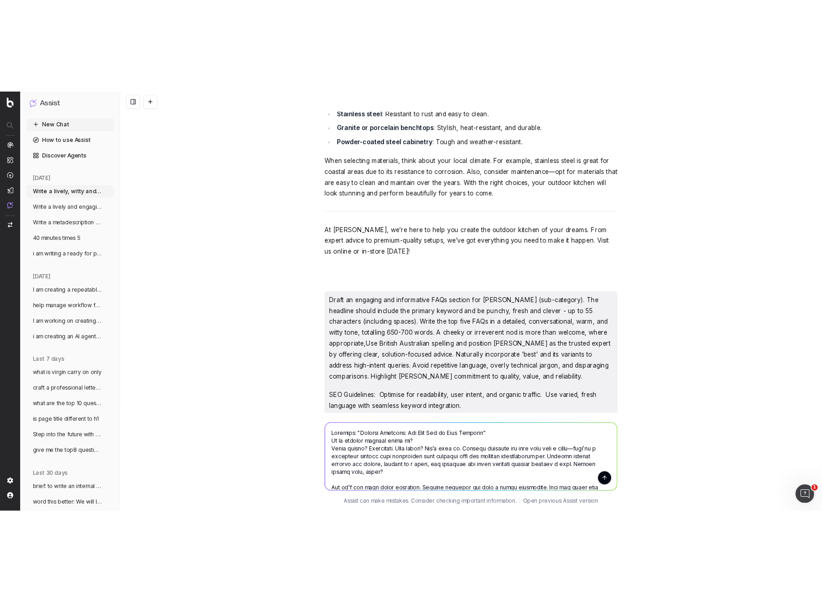
scroll to position [2871, 0]
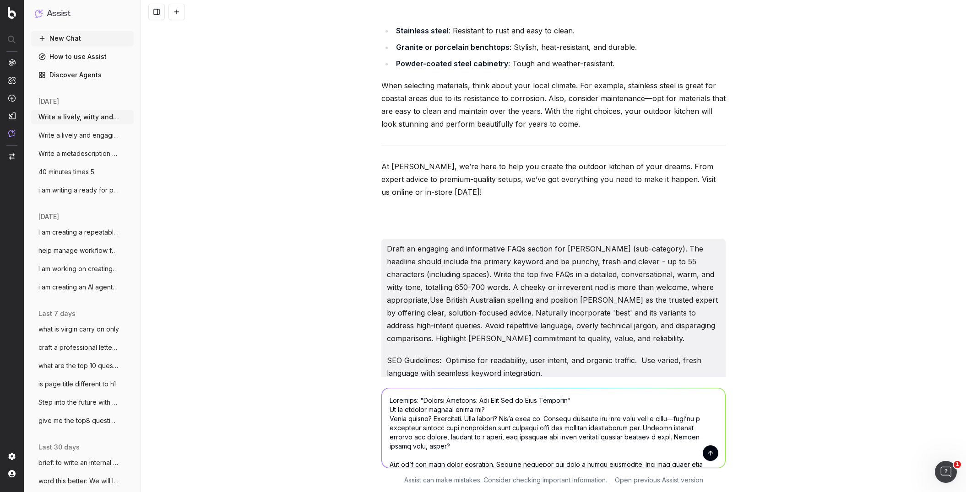
click at [390, 400] on textarea at bounding box center [553, 429] width 343 height 80
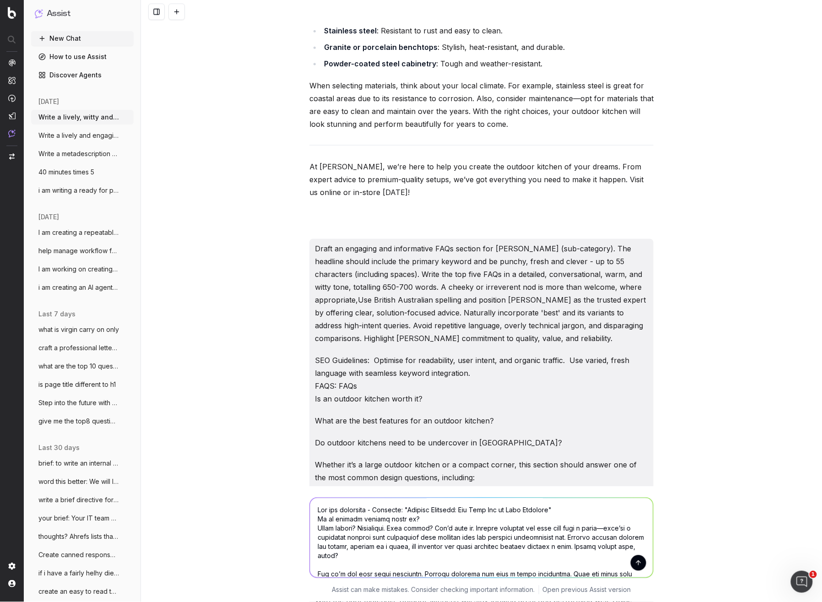
click at [370, 492] on textarea at bounding box center [481, 538] width 343 height 80
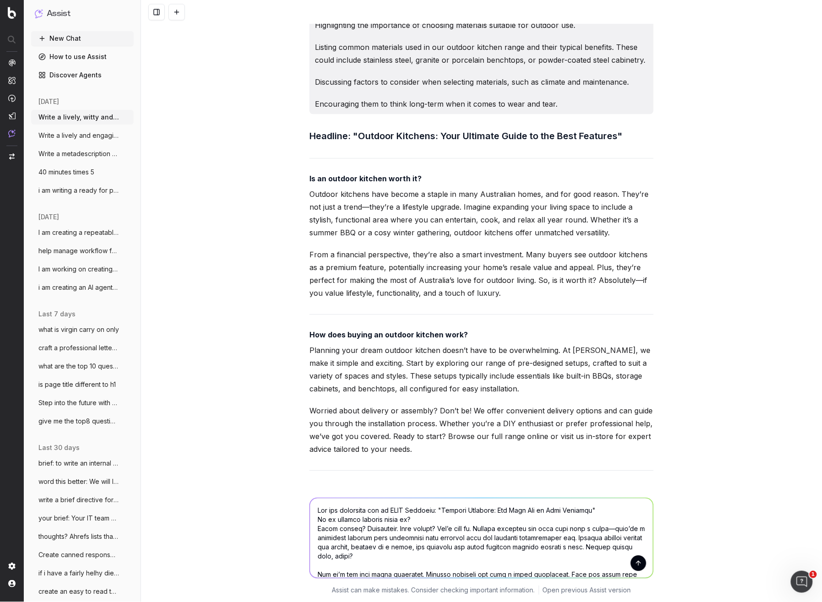
scroll to position [1939, 0]
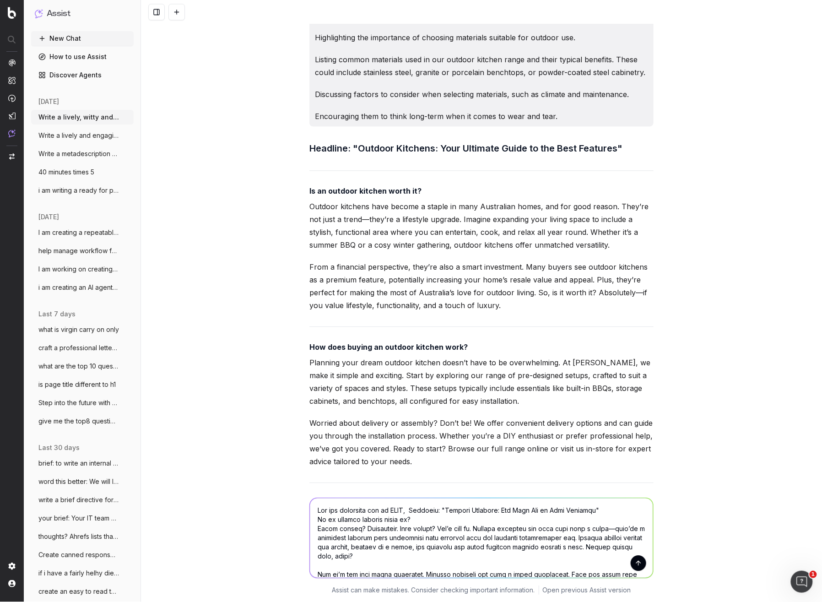
paste textarea "Suggest internal link placements using provided (anchor text)"
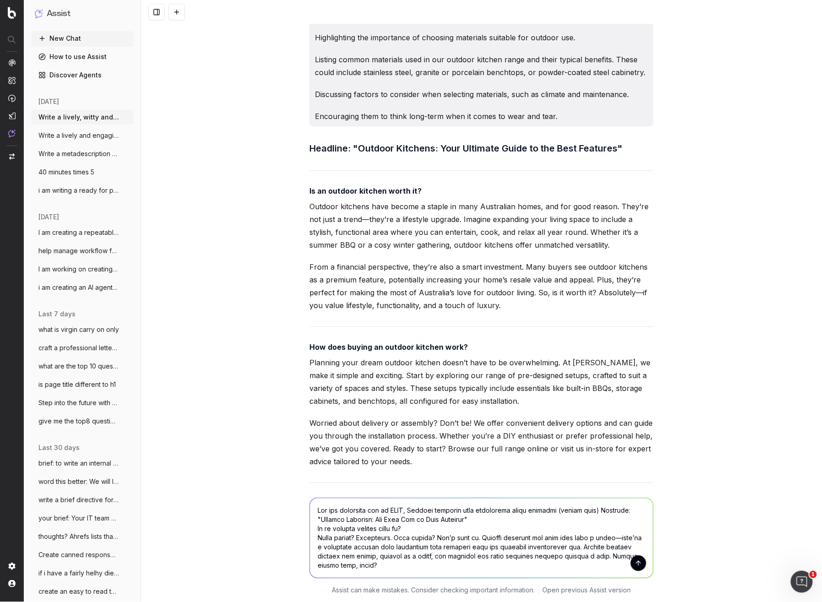
drag, startPoint x: 592, startPoint y: 509, endPoint x: 558, endPoint y: 510, distance: 33.9
click at [558, 492] on textarea at bounding box center [481, 538] width 343 height 80
click at [578, 492] on textarea at bounding box center [481, 538] width 343 height 80
click at [595, 492] on textarea at bounding box center [481, 538] width 343 height 80
click at [559, 492] on textarea at bounding box center [481, 538] width 343 height 80
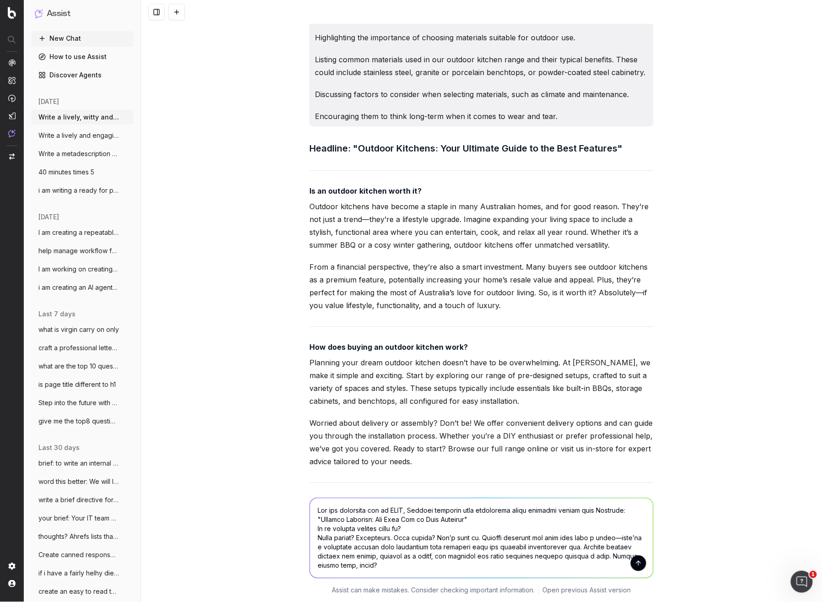
click at [590, 492] on textarea at bounding box center [481, 538] width 343 height 80
paste textarea "Crossray Gasmate Euro"
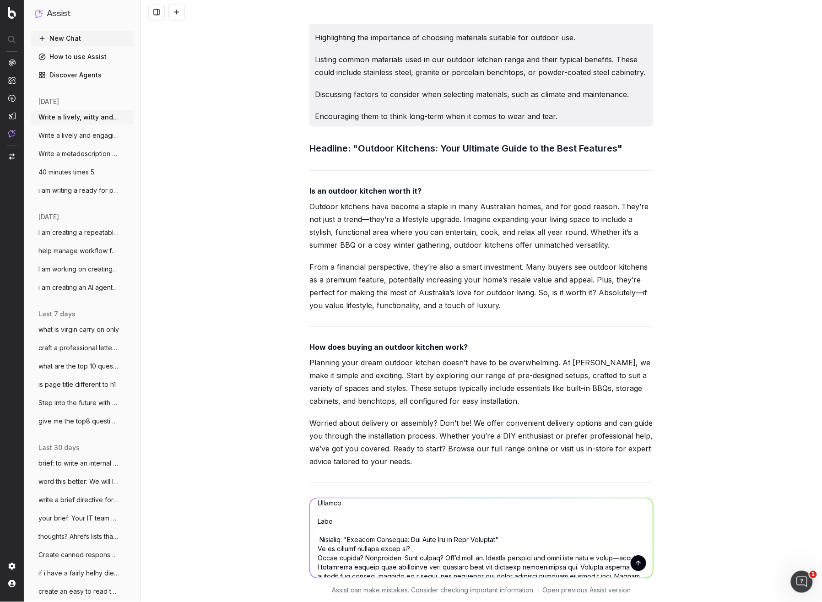
scroll to position [27, 0]
type textarea "For the following set of FAQS, Suggest internal link placements using provided …"
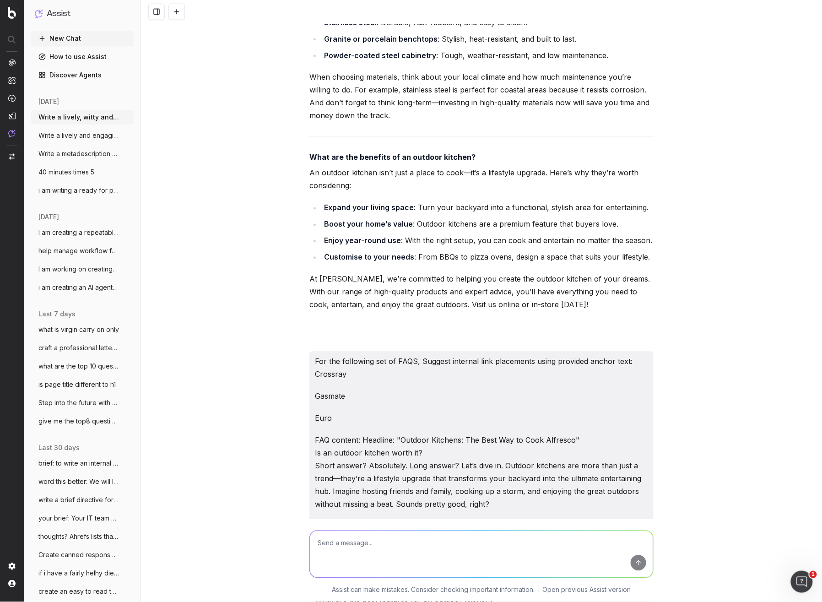
scroll to position [4268, 0]
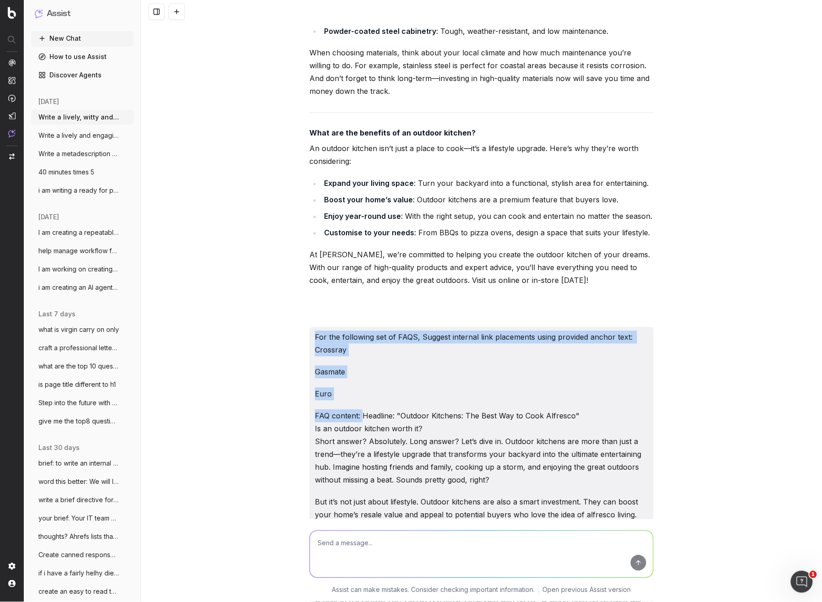
drag, startPoint x: 362, startPoint y: 405, endPoint x: 311, endPoint y: 323, distance: 95.8
copy div "For the following set of FAQS, Suggest internal link placements using provided …"
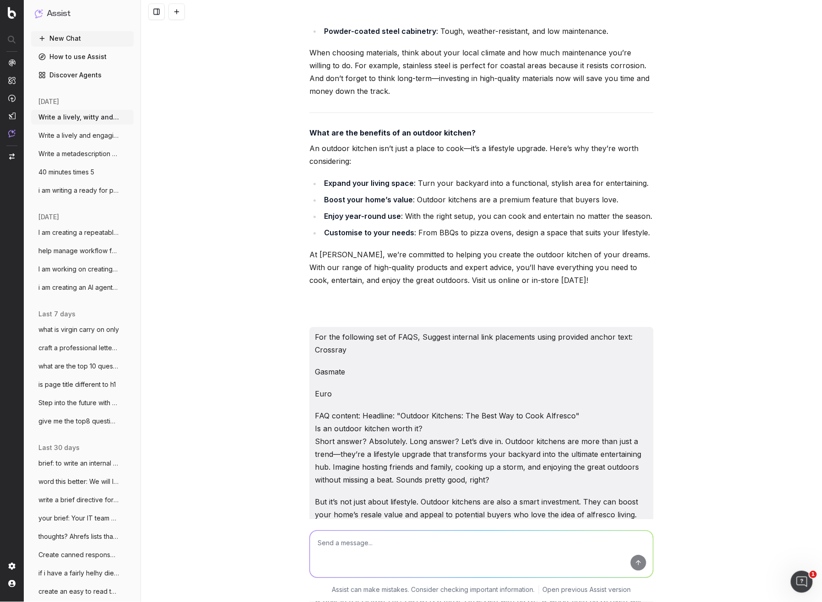
drag, startPoint x: 355, startPoint y: 551, endPoint x: 350, endPoint y: 551, distance: 5.0
click at [353, 492] on textarea at bounding box center [481, 554] width 343 height 47
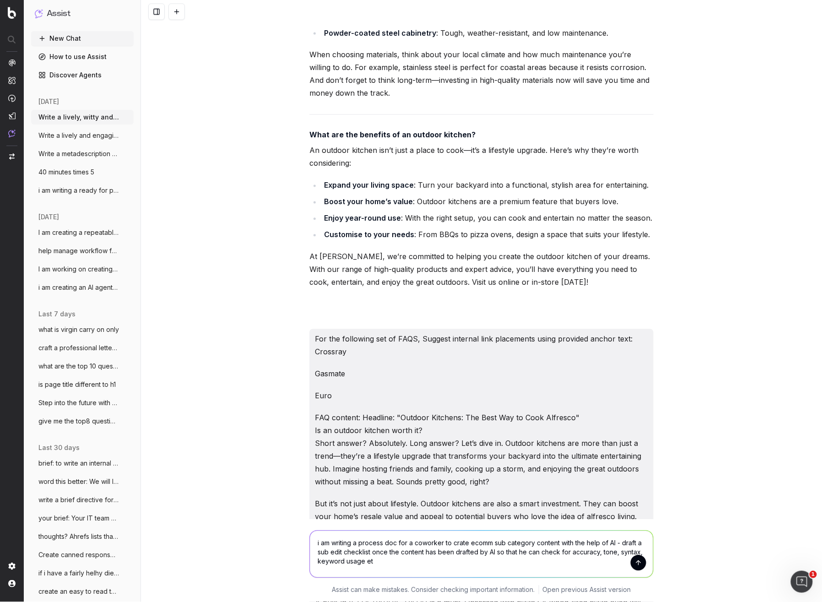
type textarea "i am writing a process doc for a coworker to crate ecomm sub category content w…"
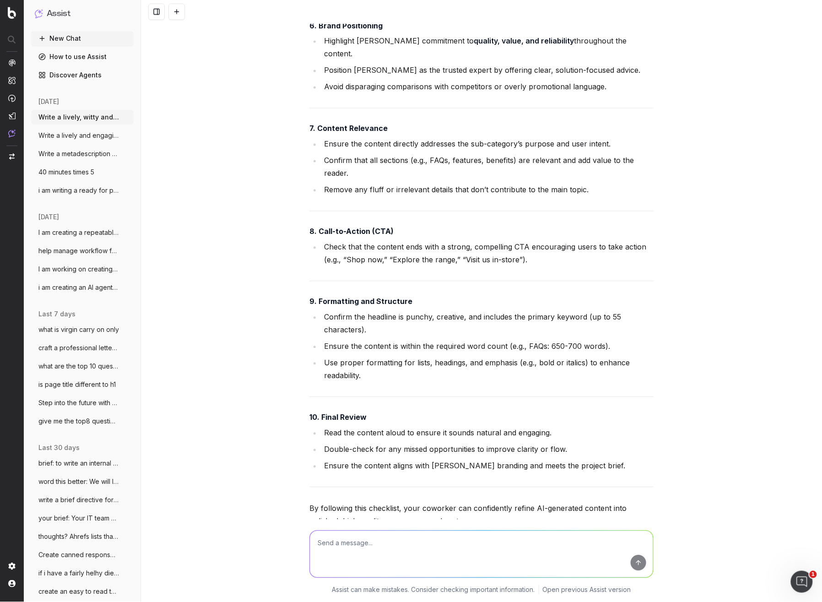
scroll to position [6775, 0]
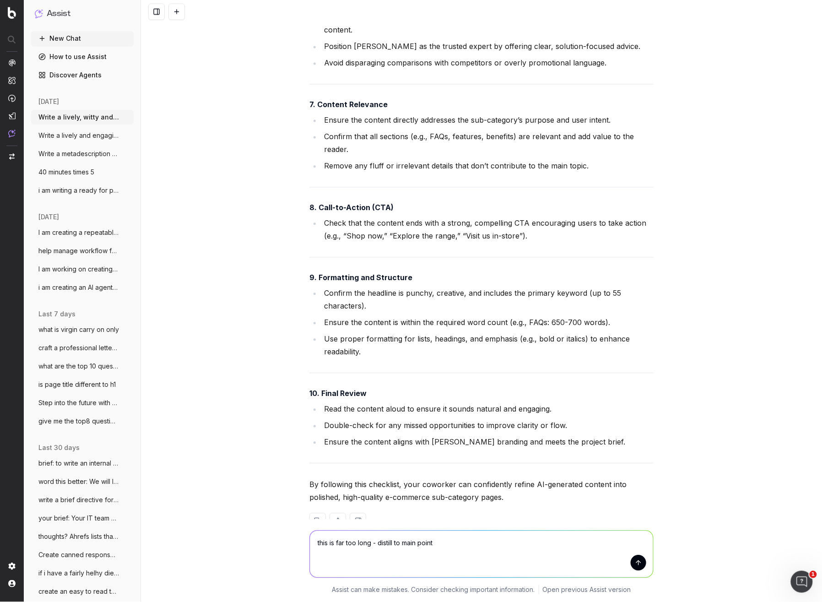
type textarea "this is far too long - distill to main points"
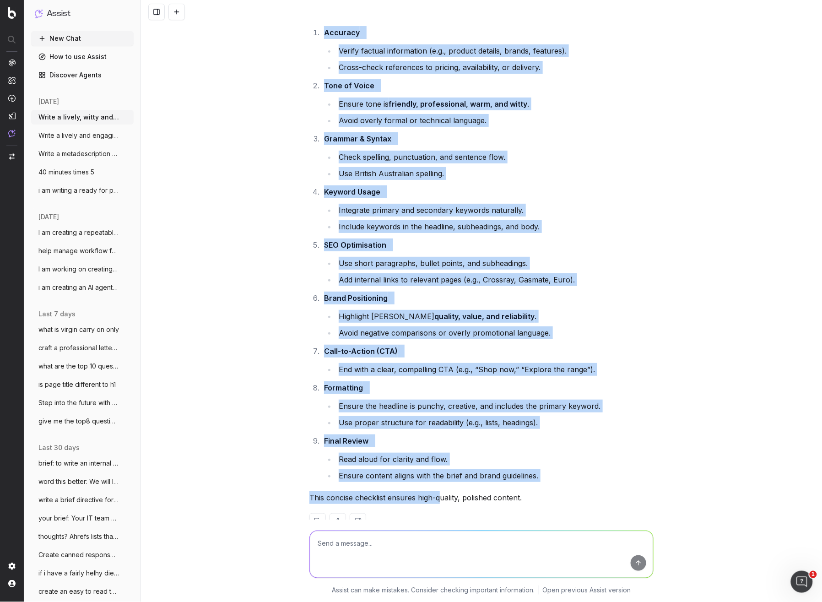
scroll to position [7348, 0]
drag, startPoint x: 353, startPoint y: 213, endPoint x: 541, endPoint y: 457, distance: 307.8
click at [544, 457] on div "Sub-Edit Checklist for E-commerce Sub-Category Content Accuracy Verify factual …" at bounding box center [481, 275] width 344 height 538
copy div "Checklist for E-commerce Sub-Category Content Accuracy Verify factual informati…"
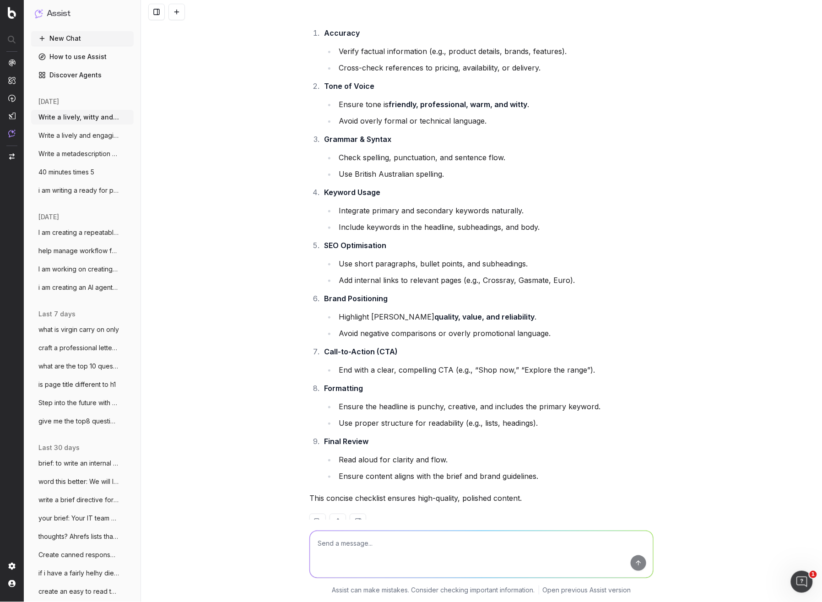
click at [371, 492] on textarea at bounding box center [481, 554] width 343 height 47
drag, startPoint x: 178, startPoint y: 13, endPoint x: 234, endPoint y: 157, distance: 155.2
click at [178, 13] on button at bounding box center [176, 12] width 16 height 16
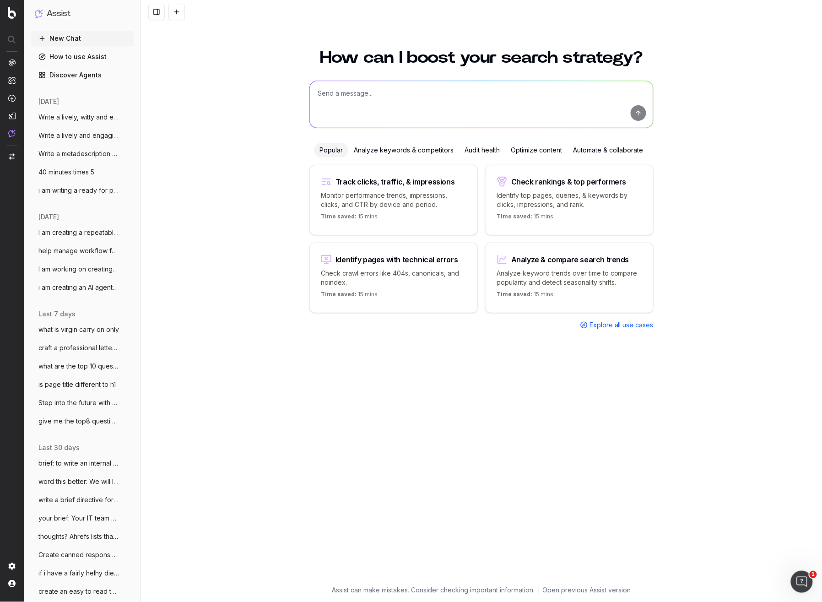
click at [333, 125] on textarea at bounding box center [481, 104] width 343 height 47
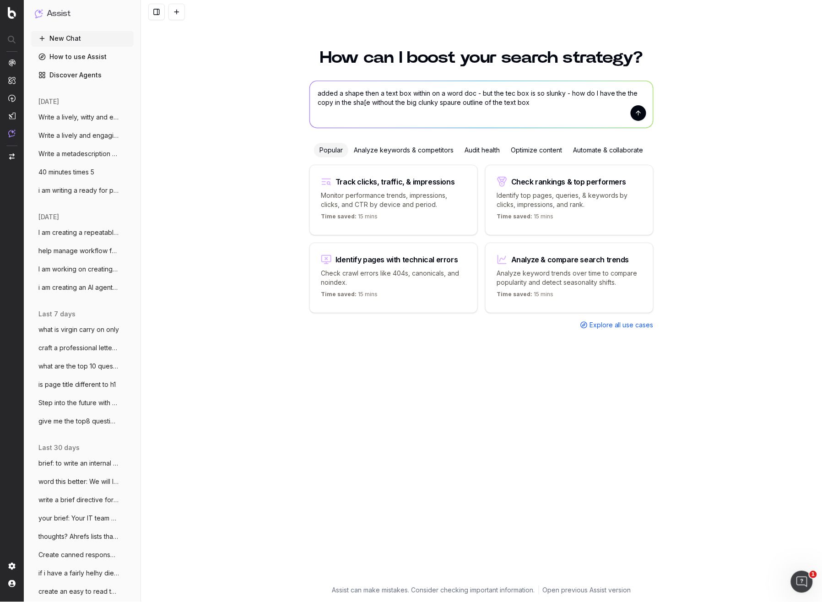
click at [511, 93] on textarea "added a shape then a text box within on a word doc - but the tec box is so slun…" at bounding box center [481, 104] width 343 height 47
click at [552, 92] on textarea "added a shape then a text box within on a word doc - but the tecst box is so sl…" at bounding box center [481, 104] width 343 height 47
click at [367, 101] on textarea "added a shape then a text box within on a word doc - but the tecst box is so cl…" at bounding box center [481, 104] width 343 height 47
type textarea "added a shape then a text box within on a word doc - but the tecst box is so cl…"
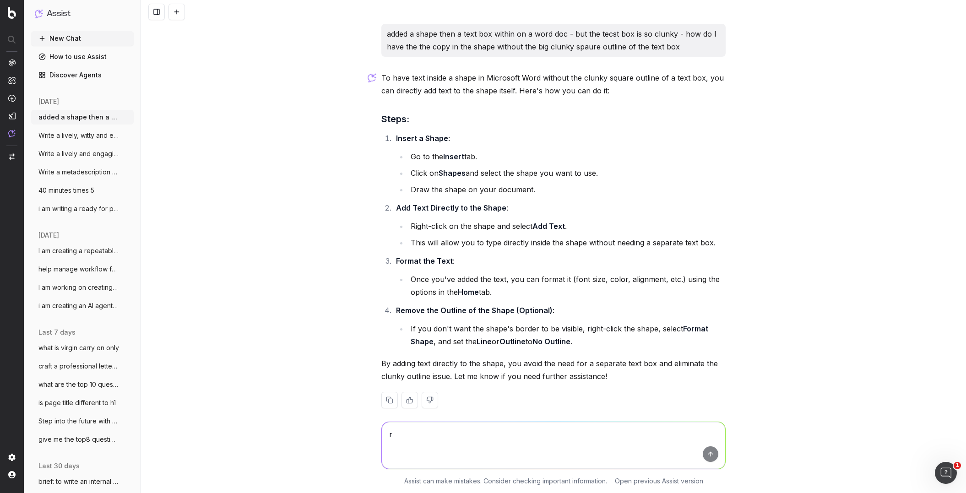
scroll to position [11, 0]
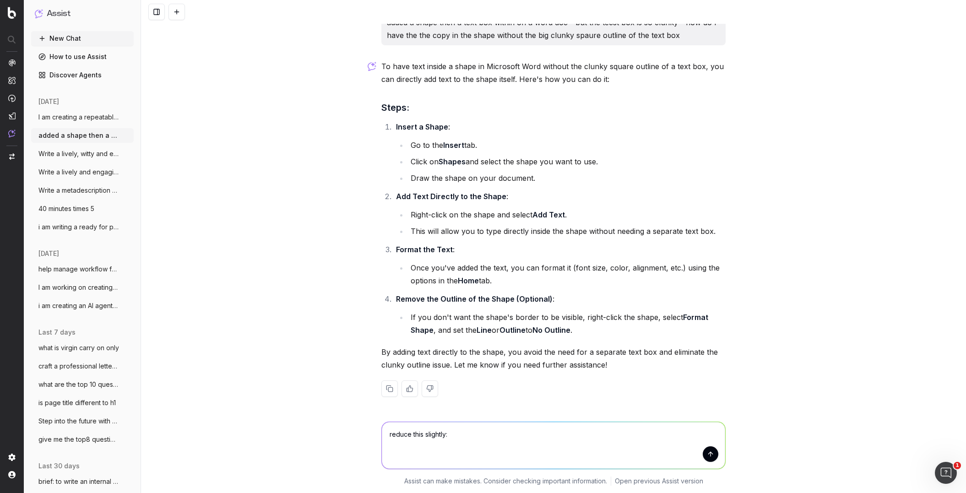
paste textarea "AI Tip: Multiple iterations of output allow for selection & refinement"
type textarea "reduce this slightly: AI Tip: Multiple iterations of output allow for selection…"
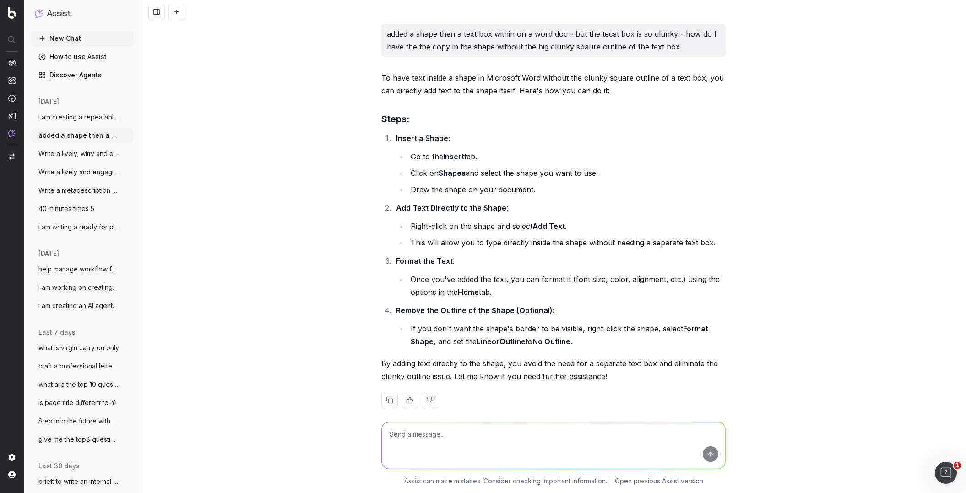
scroll to position [99, 0]
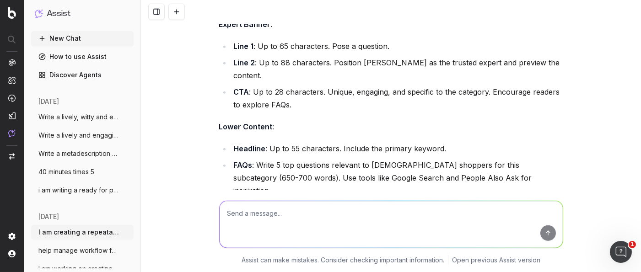
scroll to position [1796, 0]
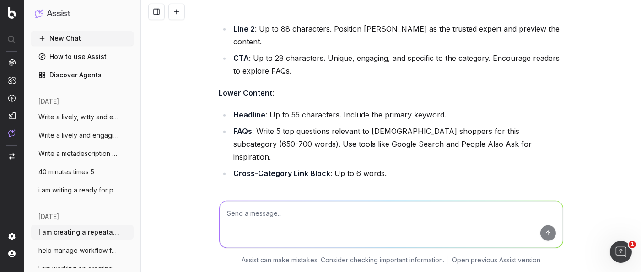
drag, startPoint x: 456, startPoint y: 142, endPoint x: 495, endPoint y: 108, distance: 51.6
click at [459, 189] on p "Tone & Style :" at bounding box center [391, 195] width 344 height 13
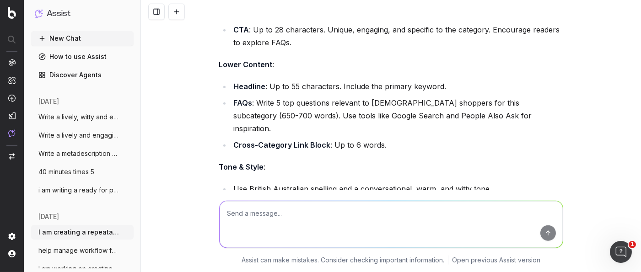
scroll to position [1836, 0]
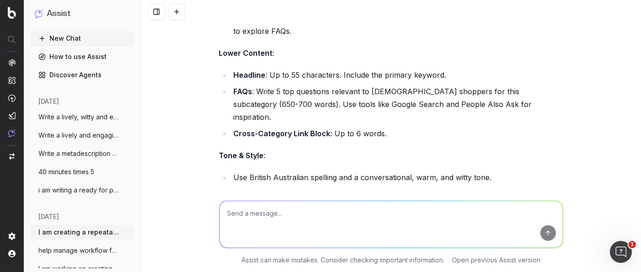
drag, startPoint x: 340, startPoint y: 116, endPoint x: 332, endPoint y: 118, distance: 8.0
click at [339, 116] on div "The level of detail in your prompt is excellent for ensuring high-quality, on-b…" at bounding box center [391, 106] width 344 height 625
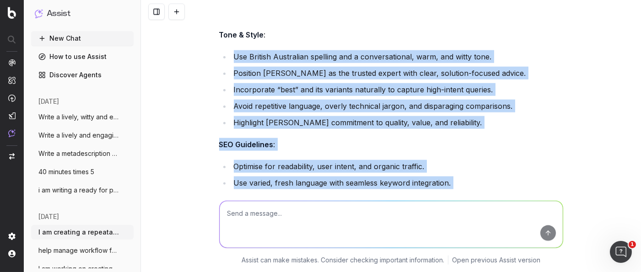
scroll to position [1961, 0]
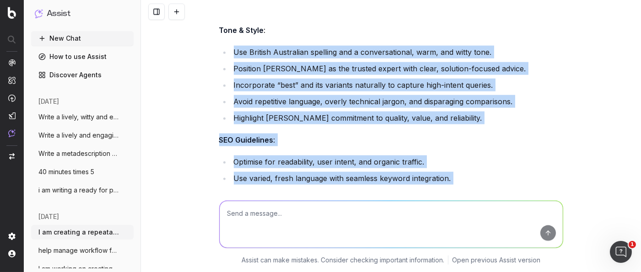
drag, startPoint x: 234, startPoint y: 126, endPoint x: 379, endPoint y: 159, distance: 148.8
copy div "Use British Australian spelling and a conversational, warm, and witty tone. Pos…"
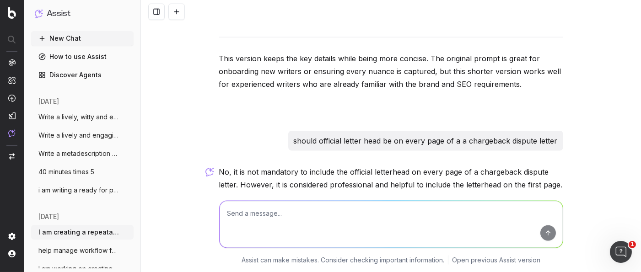
scroll to position [2229, 0]
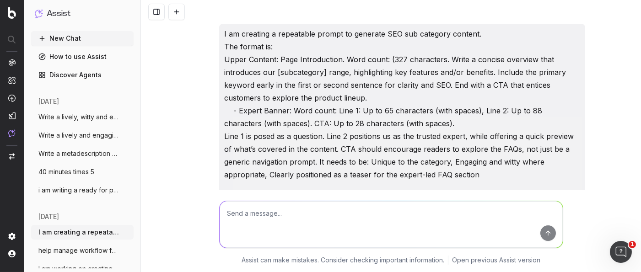
scroll to position [2229, 0]
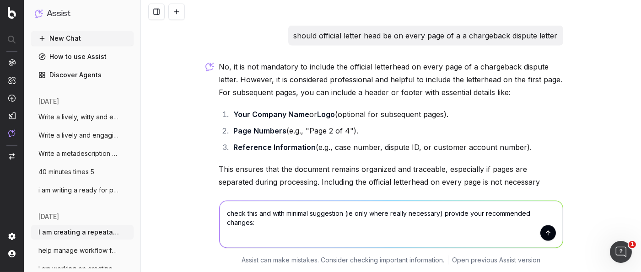
type textarea "check this and with minimal suggestion (ie only where really necessary) provide…"
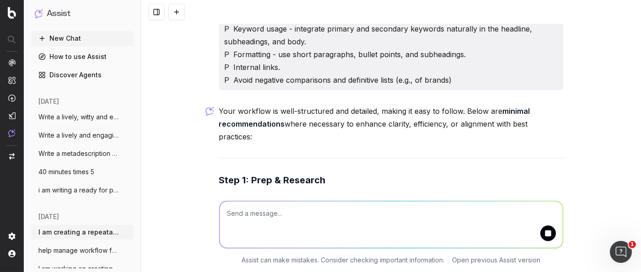
scroll to position [3707, 0]
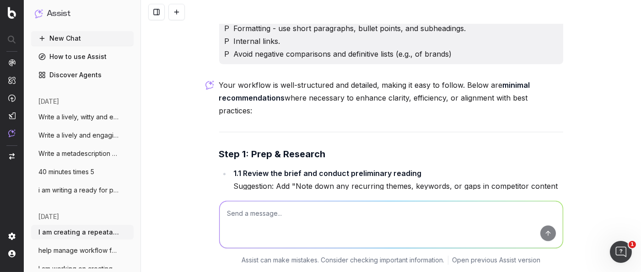
click at [390, 167] on li "1.1 Review the brief and conduct preliminary reading Suggestion: Add "Note down…" at bounding box center [397, 192] width 332 height 51
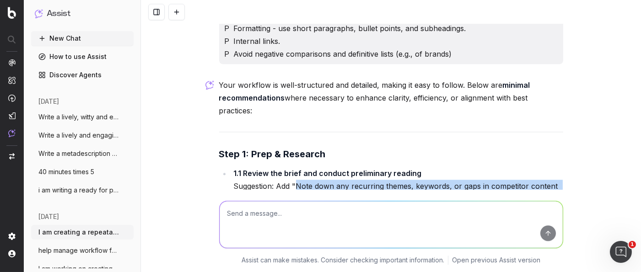
drag, startPoint x: 389, startPoint y: 121, endPoint x: 298, endPoint y: 114, distance: 90.9
click at [298, 167] on li "1.1 Review the brief and conduct preliminary reading Suggestion: Add "Note down…" at bounding box center [397, 192] width 332 height 51
copy li "Note down any recurring themes, keywords, or gaps in competitor content that co…"
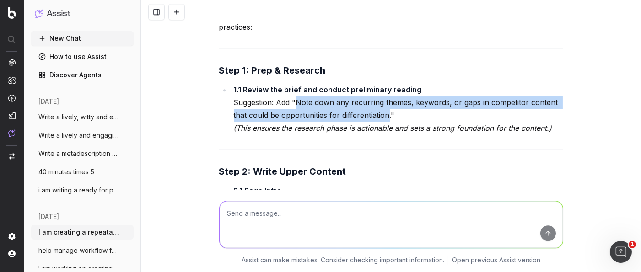
scroll to position [3797, 0]
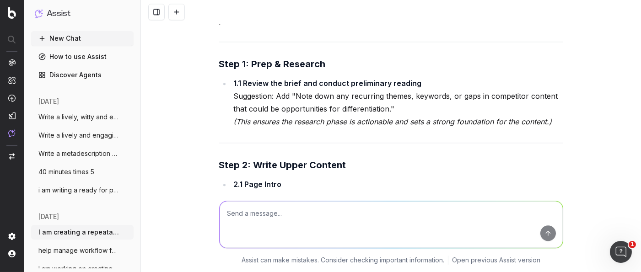
click at [369, 196] on li "Suggestion: Clarify that Copilot should generate multiple variations of the int…" at bounding box center [405, 215] width 318 height 38
drag, startPoint x: 292, startPoint y: 126, endPoint x: 343, endPoint y: 134, distance: 51.5
click at [343, 196] on li "Suggestion: Clarify that Copilot should generate multiple variations of the int…" at bounding box center [405, 215] width 318 height 38
copy li "Clarify that Copilot should generate multiple variations of the intro to allow …"
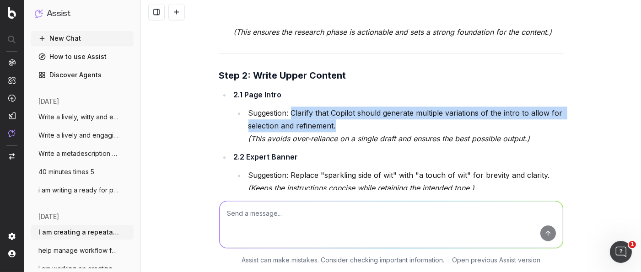
scroll to position [3892, 0]
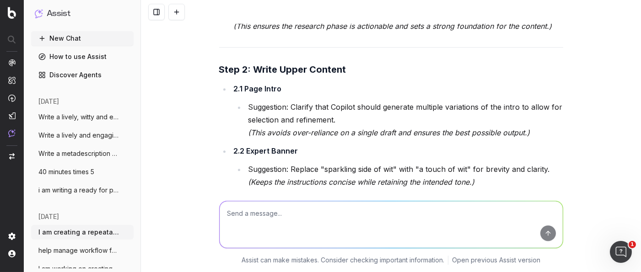
click at [360, 212] on li "Suggestion: Add "Test the meta description in a snippet preview tool to ensure …" at bounding box center [405, 231] width 318 height 38
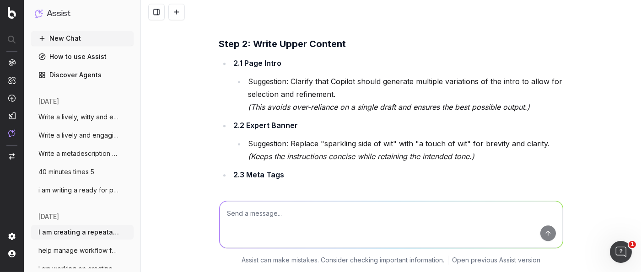
scroll to position [3917, 0]
